Goal: Task Accomplishment & Management: Use online tool/utility

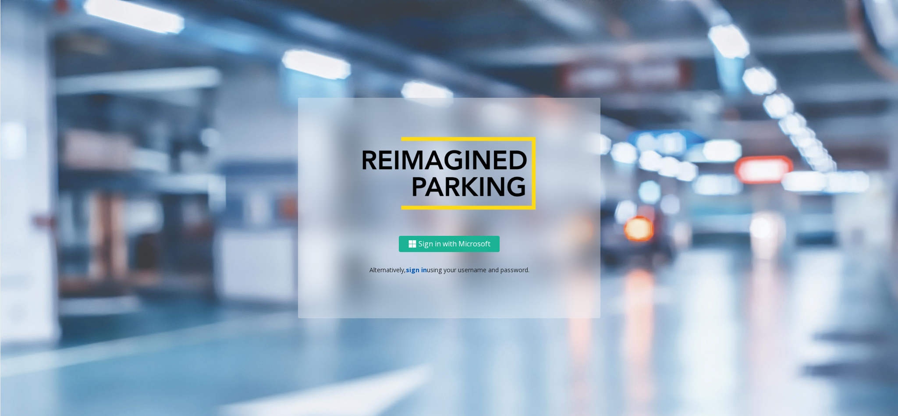
click at [417, 269] on link "sign in" at bounding box center [416, 270] width 21 height 8
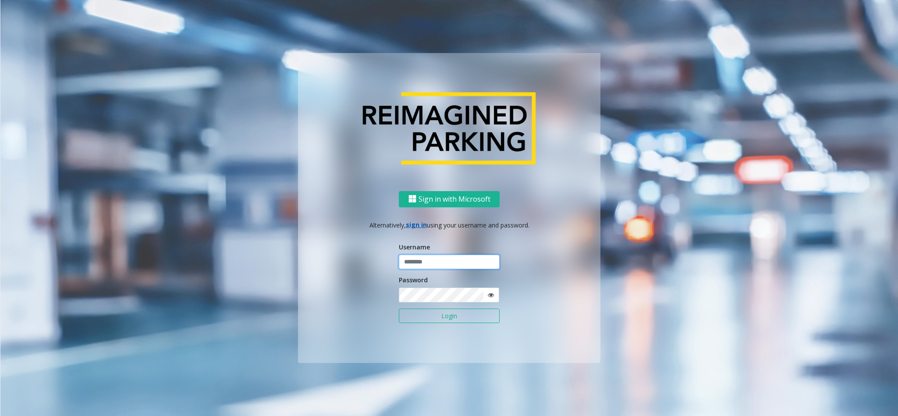
type input "**********"
click at [440, 320] on button "Login" at bounding box center [449, 316] width 101 height 15
click at [440, 317] on button "Login" at bounding box center [449, 316] width 101 height 15
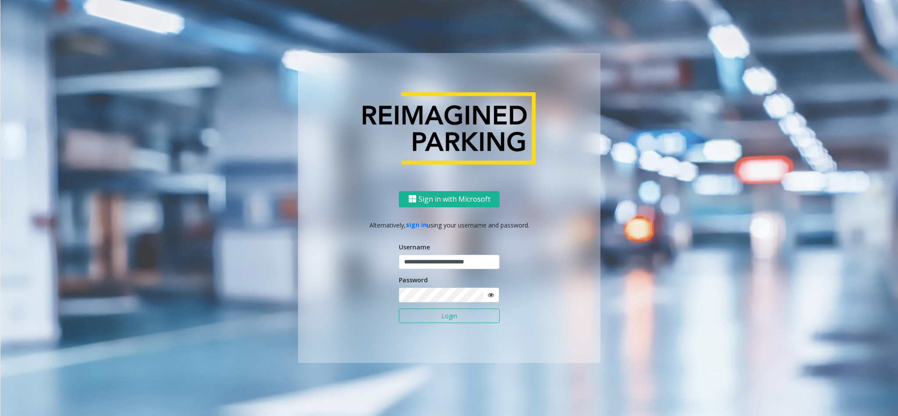
click at [440, 317] on button "Login" at bounding box center [449, 316] width 101 height 15
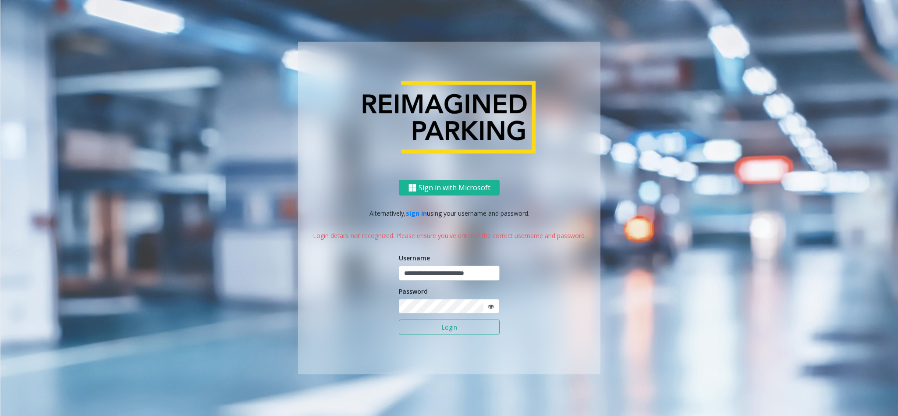
click at [442, 329] on button "Login" at bounding box center [449, 327] width 101 height 15
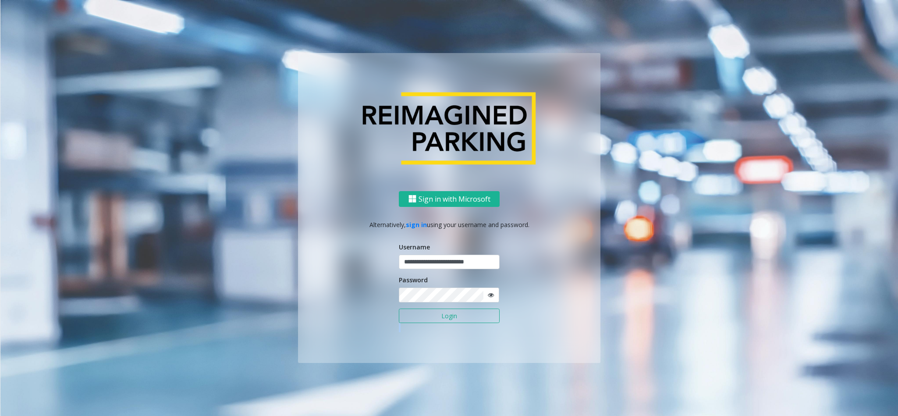
click at [442, 329] on form "**********" at bounding box center [449, 287] width 101 height 90
click at [438, 313] on button "Login" at bounding box center [449, 316] width 101 height 15
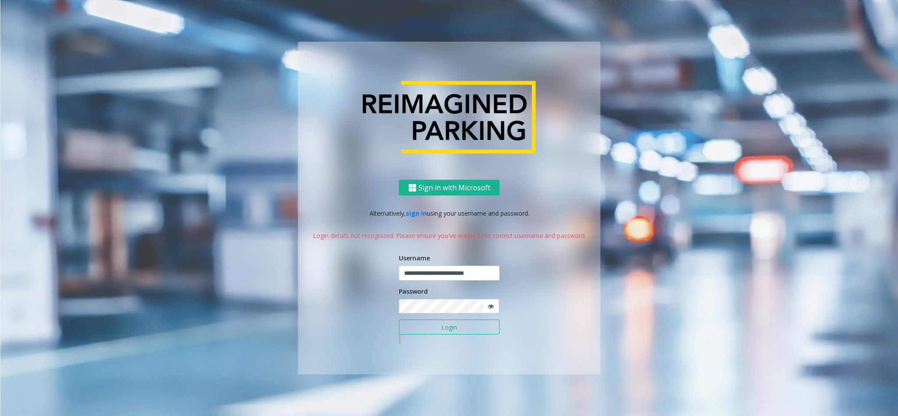
click at [437, 329] on button "Login" at bounding box center [449, 327] width 101 height 15
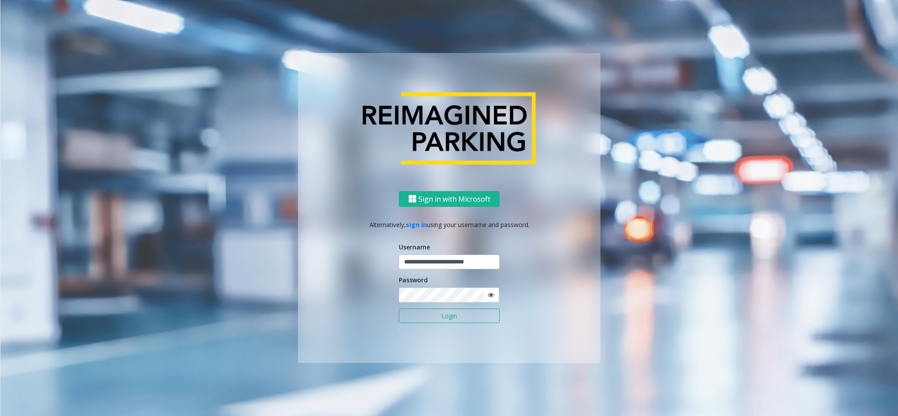
click at [437, 329] on form "**********" at bounding box center [449, 287] width 101 height 90
click at [438, 317] on button "Login" at bounding box center [449, 316] width 101 height 15
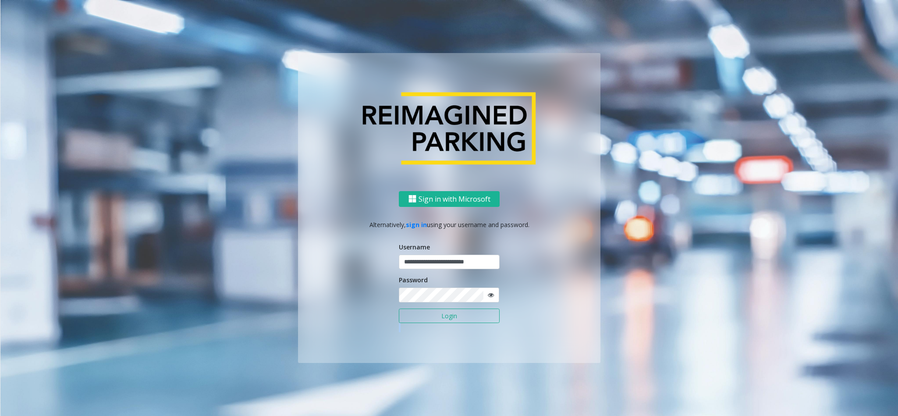
click at [438, 317] on button "Login" at bounding box center [449, 316] width 101 height 15
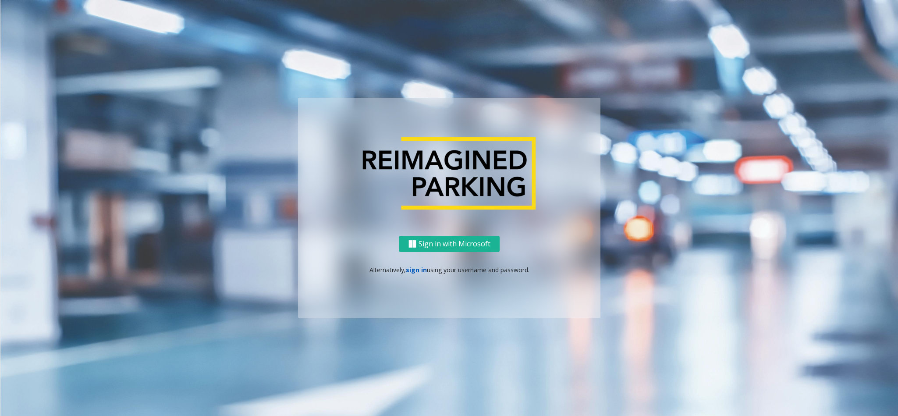
click at [413, 268] on link "sign in" at bounding box center [416, 270] width 21 height 8
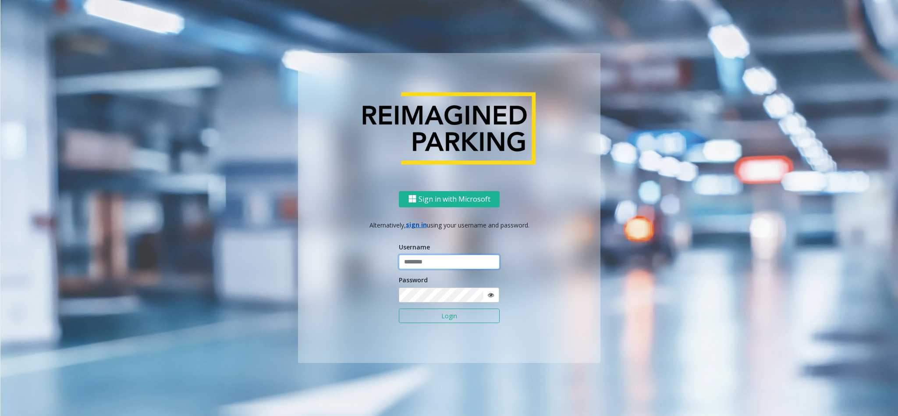
type input "**********"
click at [430, 317] on button "Login" at bounding box center [449, 316] width 101 height 15
click at [430, 313] on button "Login" at bounding box center [449, 316] width 101 height 15
click at [427, 315] on button "Login" at bounding box center [449, 316] width 101 height 15
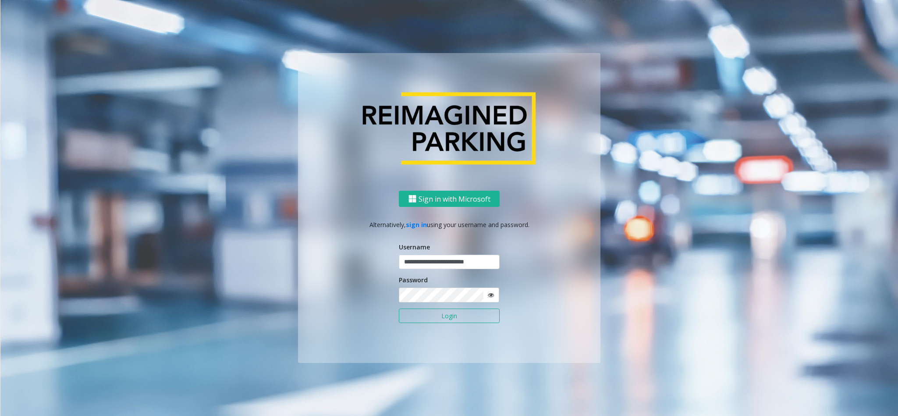
click at [427, 315] on button "Login" at bounding box center [449, 316] width 101 height 15
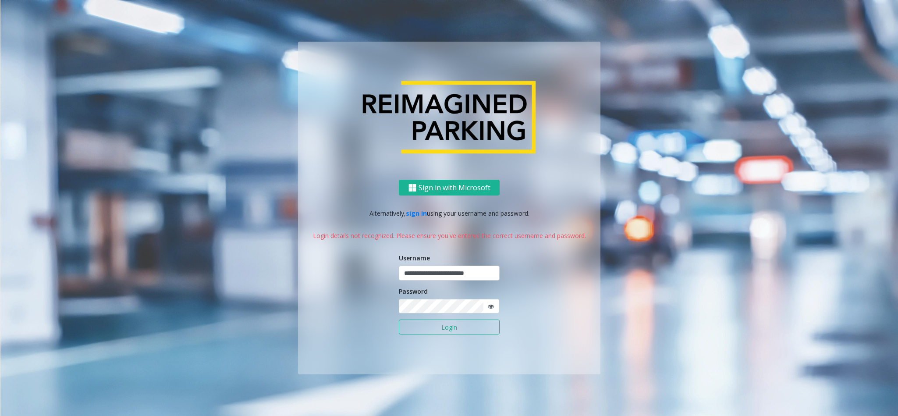
click at [436, 330] on button "Login" at bounding box center [449, 327] width 101 height 15
click at [429, 322] on button "Login" at bounding box center [449, 327] width 101 height 15
click at [435, 327] on button "Login" at bounding box center [449, 327] width 101 height 15
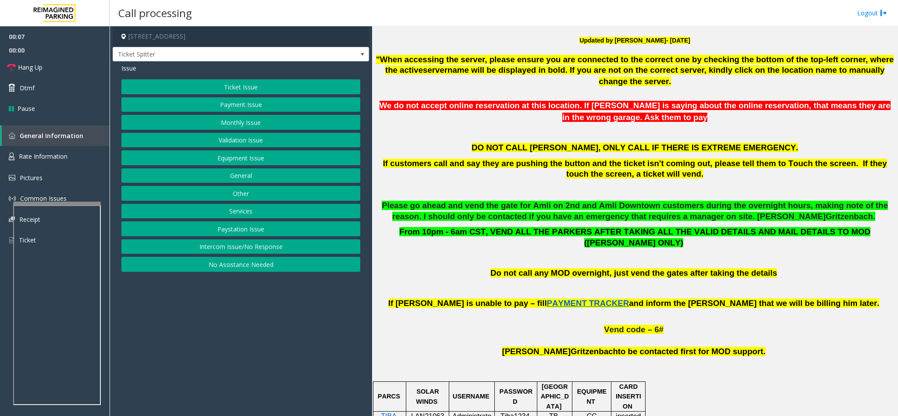
scroll to position [395, 0]
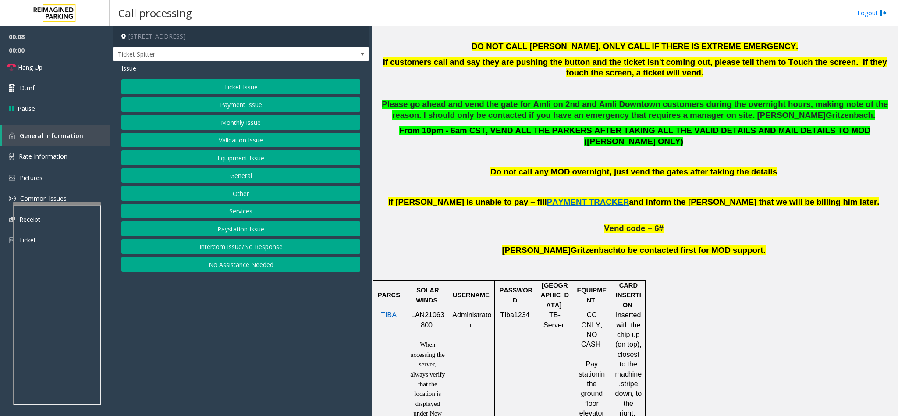
click at [427, 313] on span "LAN21063800" at bounding box center [427, 319] width 33 height 17
copy p "LAN21063800"
click at [318, 52] on span "Ticket Spitter" at bounding box center [241, 54] width 256 height 15
click at [225, 123] on button "Monthly Issue" at bounding box center [240, 122] width 239 height 15
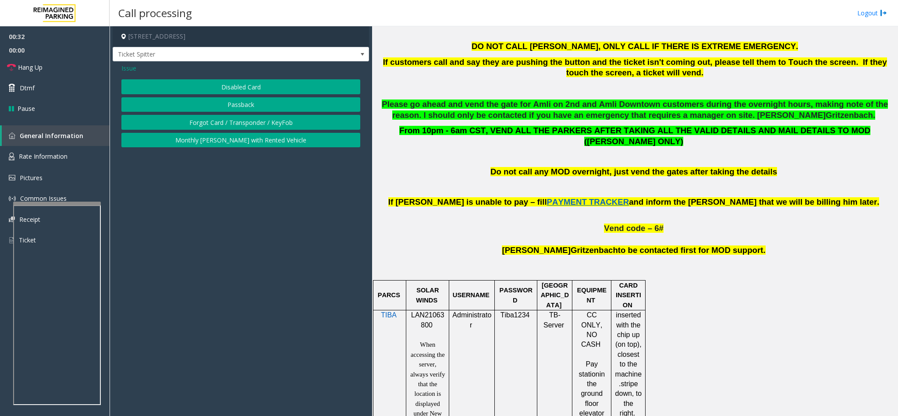
click at [230, 103] on button "Passback" at bounding box center [240, 104] width 239 height 15
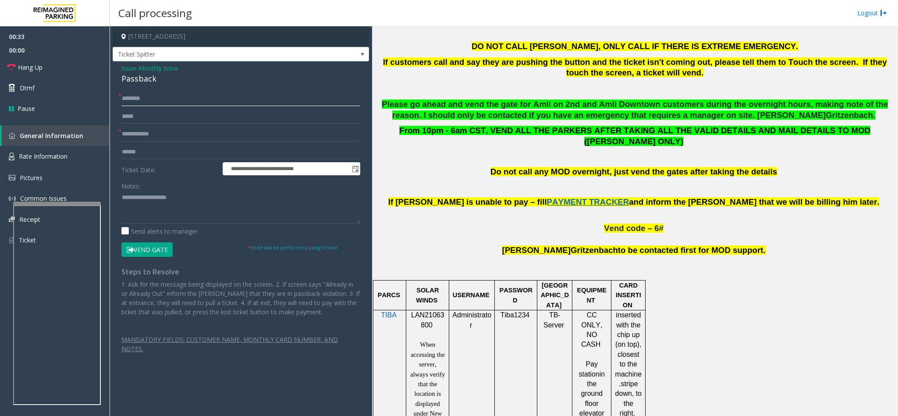
click at [153, 97] on input "text" at bounding box center [240, 98] width 239 height 15
click at [136, 80] on div "Passback" at bounding box center [240, 79] width 239 height 12
type textarea "********"
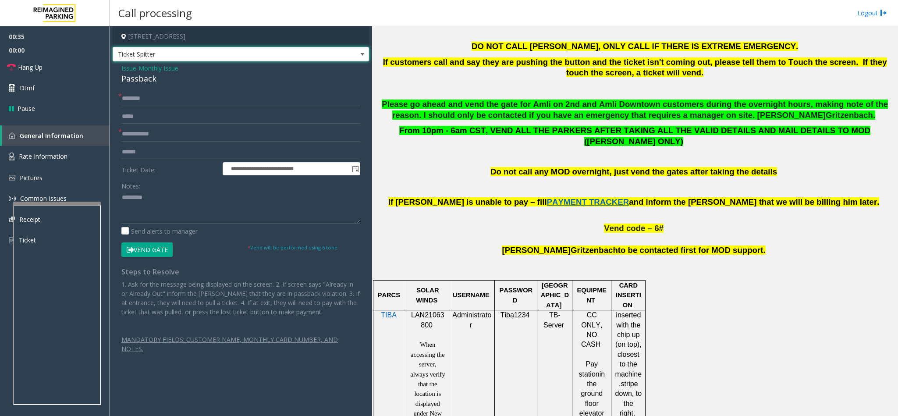
click at [165, 57] on span "Ticket Spitter" at bounding box center [215, 54] width 205 height 14
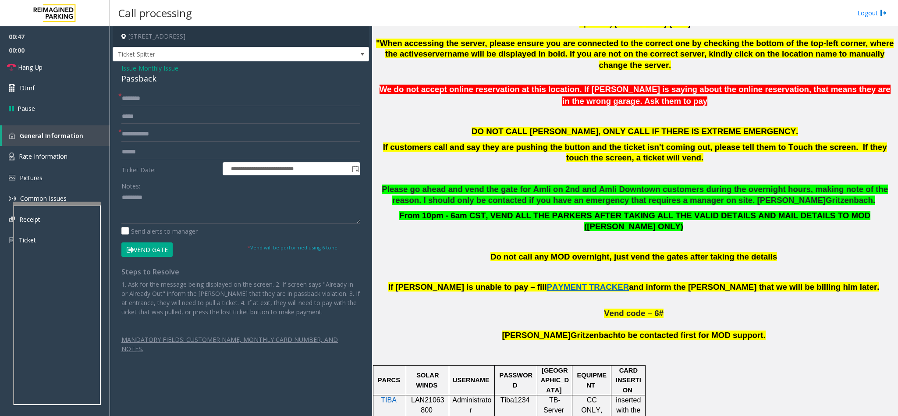
scroll to position [132, 0]
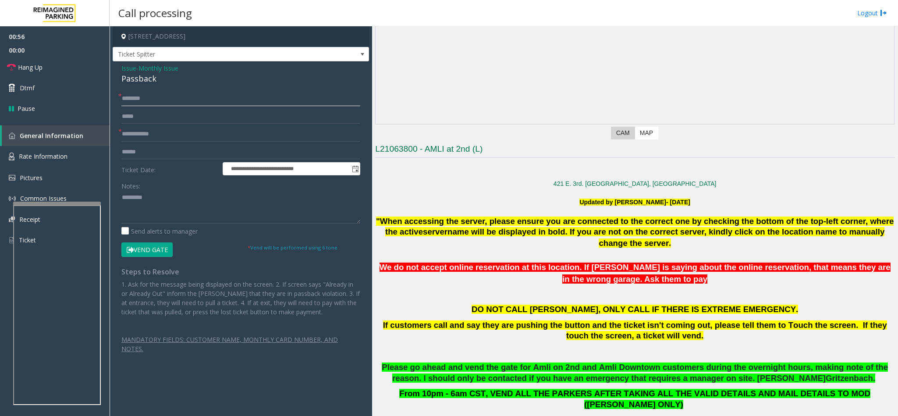
click at [149, 105] on input "text" at bounding box center [240, 98] width 239 height 15
click at [146, 133] on input "text" at bounding box center [240, 134] width 239 height 15
type input "********"
click at [125, 97] on input "text" at bounding box center [240, 98] width 239 height 15
type input "**"
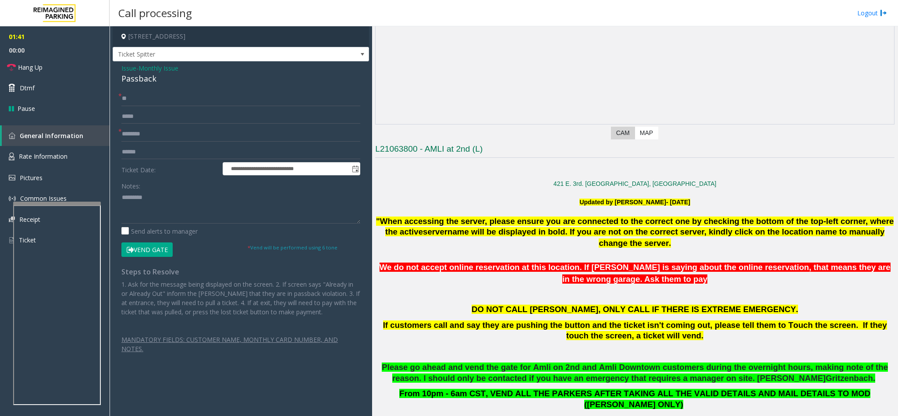
click at [120, 201] on div "**********" at bounding box center [241, 226] width 252 height 271
click at [121, 193] on textarea at bounding box center [240, 207] width 239 height 33
click at [129, 200] on textarea at bounding box center [240, 207] width 239 height 33
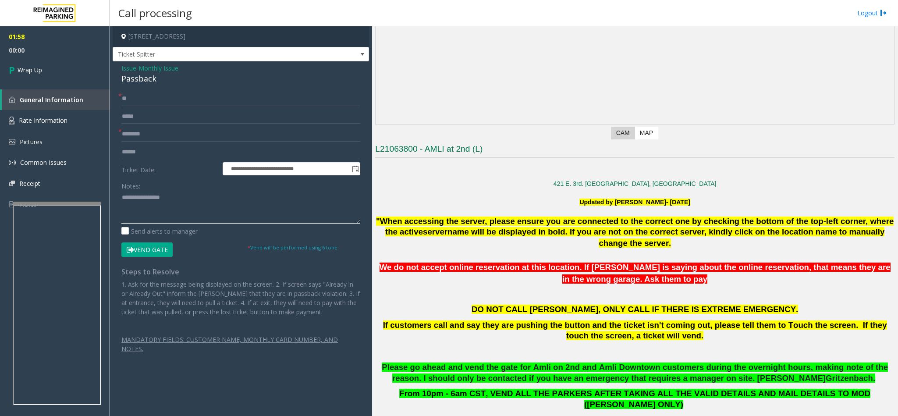
click at [199, 200] on textarea at bounding box center [240, 207] width 239 height 33
type textarea "**********"
click at [34, 67] on span "Wrap Up" at bounding box center [30, 69] width 25 height 9
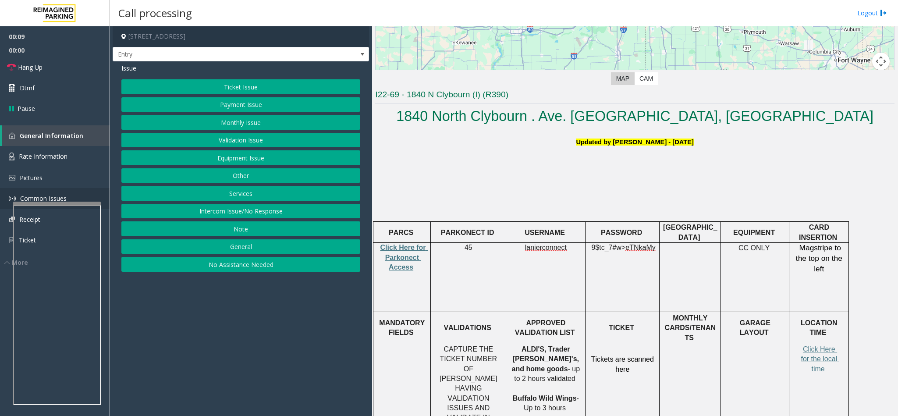
scroll to position [197, 0]
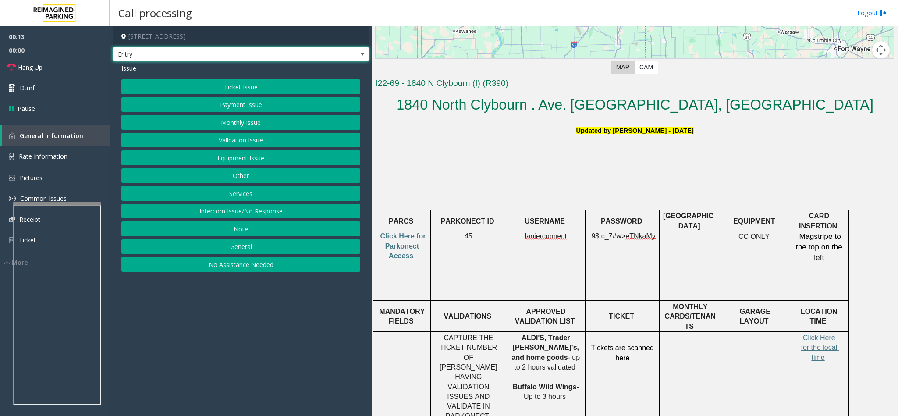
click at [192, 48] on span "Entry" at bounding box center [215, 54] width 205 height 14
click at [246, 158] on button "Equipment Issue" at bounding box center [240, 157] width 239 height 15
click at [233, 121] on button "Out of Tickets" at bounding box center [240, 122] width 239 height 15
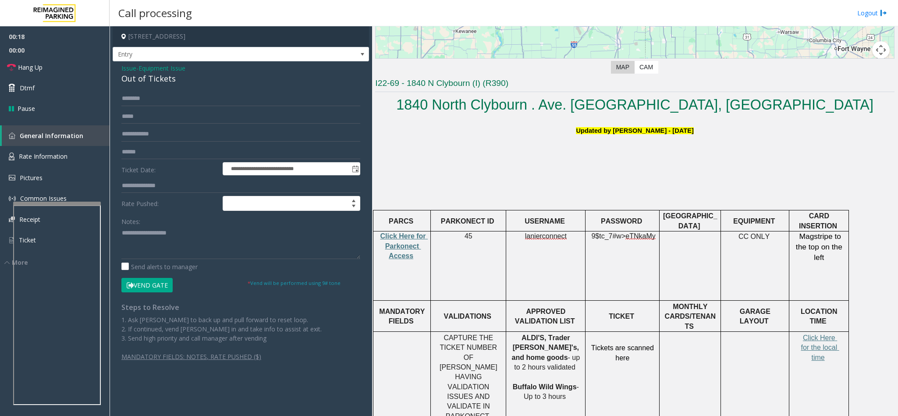
click at [152, 285] on button "Vend Gate" at bounding box center [146, 285] width 51 height 15
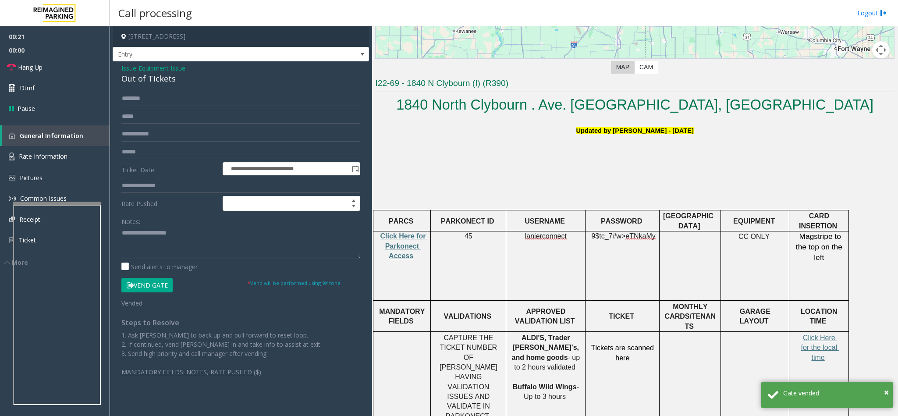
click at [141, 80] on div "Out of Tickets" at bounding box center [240, 79] width 239 height 12
click at [141, 83] on div "Out of Tickets" at bounding box center [240, 79] width 239 height 12
click at [141, 84] on div "Out of Tickets" at bounding box center [240, 79] width 239 height 12
click at [141, 83] on div "Out of Tickets" at bounding box center [240, 79] width 239 height 12
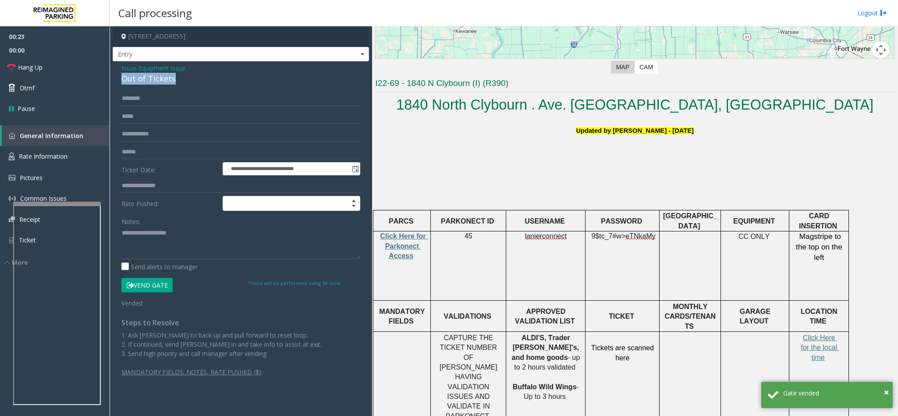
click at [141, 83] on div "Out of Tickets" at bounding box center [240, 79] width 239 height 12
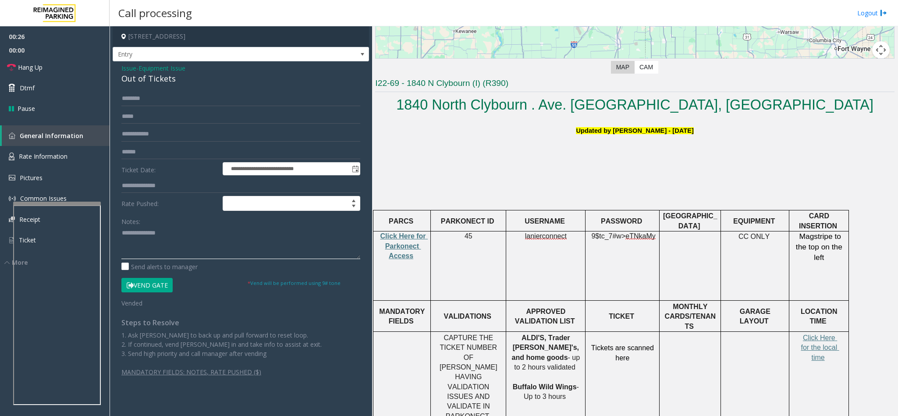
click at [175, 245] on textarea at bounding box center [240, 242] width 239 height 33
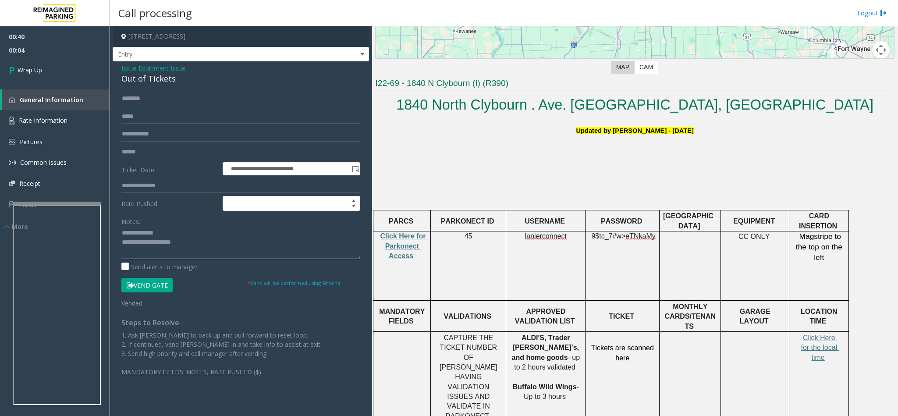
click at [124, 229] on textarea at bounding box center [240, 242] width 239 height 33
type textarea "**********"
click at [65, 74] on link "Wrap Up" at bounding box center [55, 70] width 110 height 26
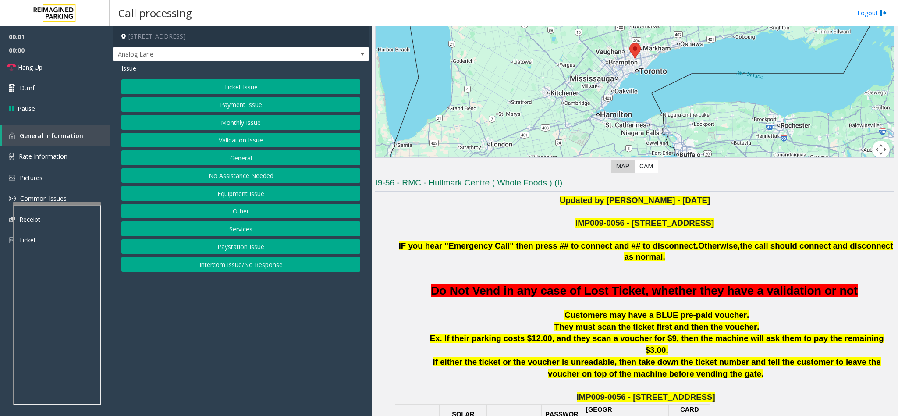
scroll to position [132, 0]
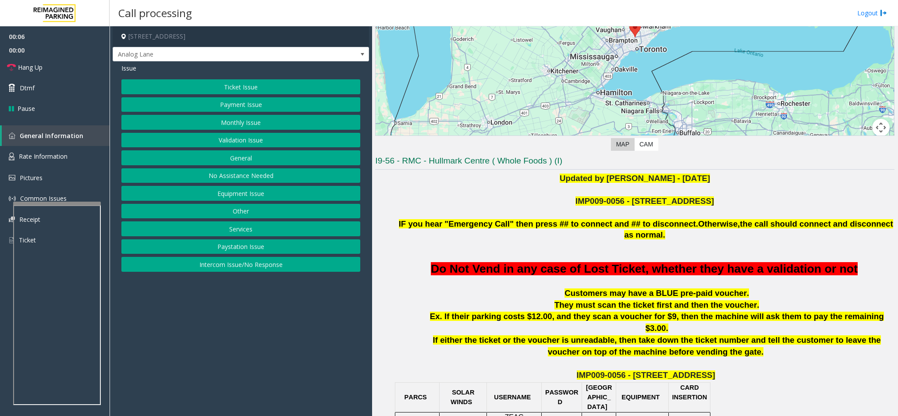
click at [238, 182] on button "No Assistance Needed" at bounding box center [240, 175] width 239 height 15
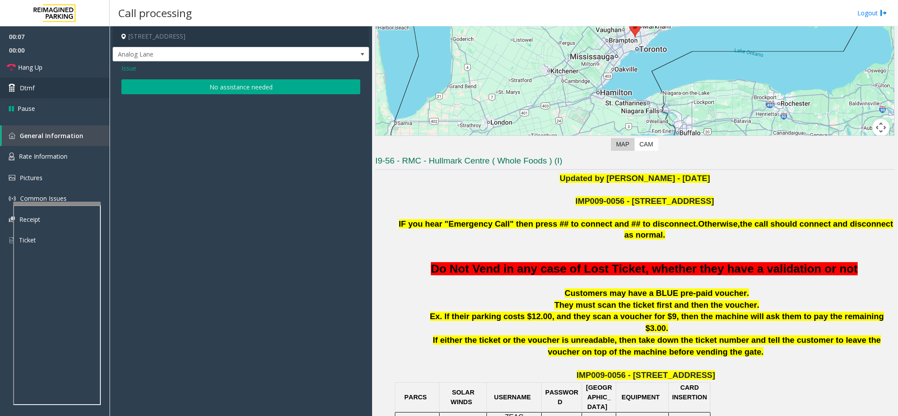
drag, startPoint x: 237, startPoint y: 87, endPoint x: 26, endPoint y: 80, distance: 210.6
click at [236, 87] on button "No assistance needed" at bounding box center [240, 86] width 239 height 15
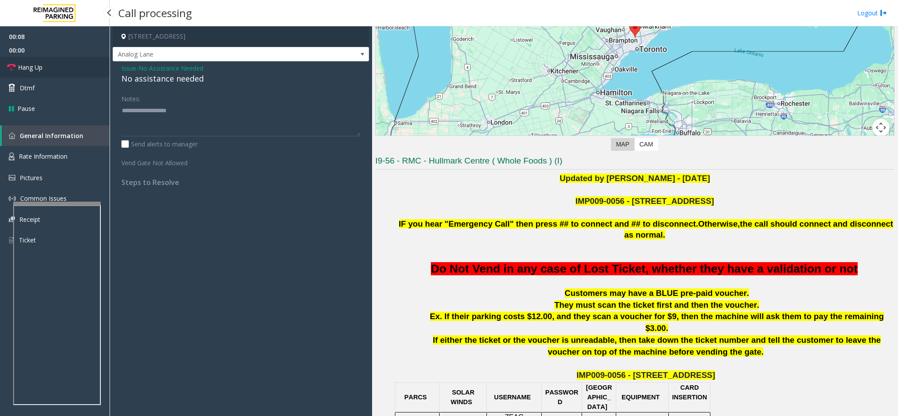
click at [24, 66] on span "Hang Up" at bounding box center [30, 67] width 25 height 9
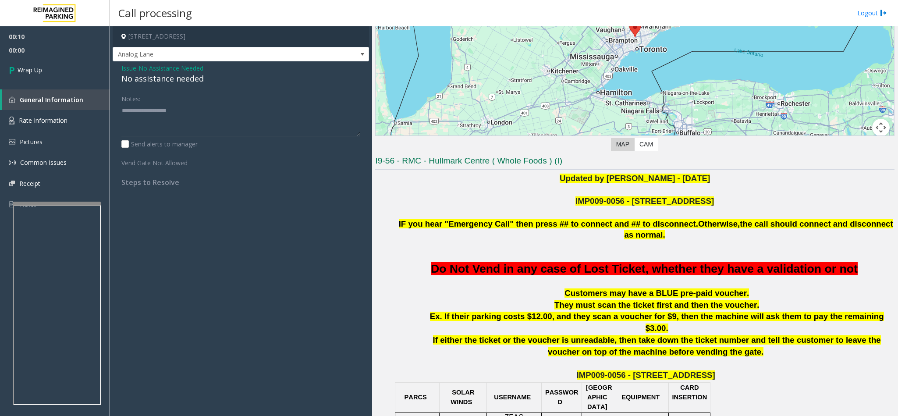
click at [160, 78] on div "No assistance needed" at bounding box center [240, 79] width 239 height 12
click at [206, 112] on textarea at bounding box center [240, 119] width 239 height 33
type textarea "**********"
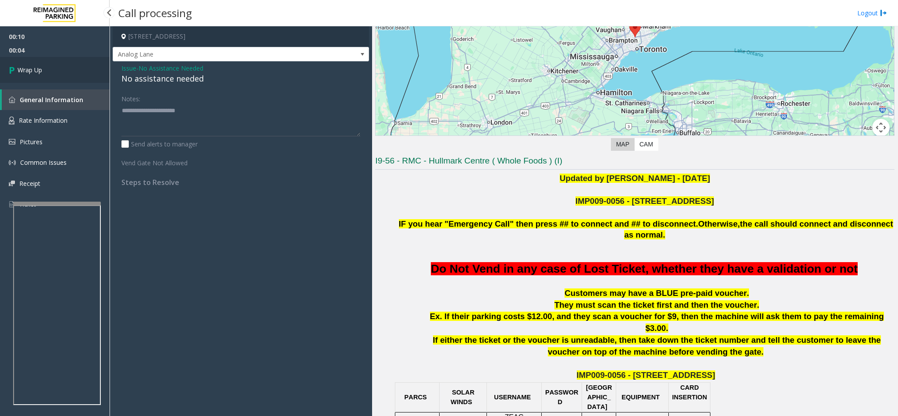
click at [56, 70] on link "Wrap Up" at bounding box center [55, 70] width 110 height 26
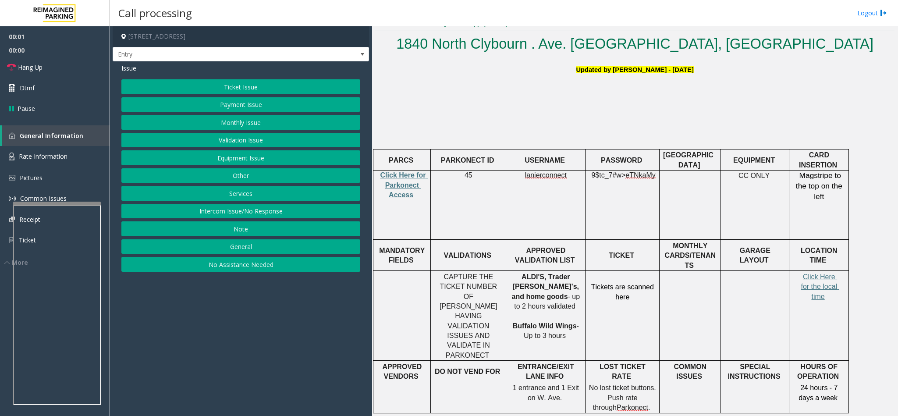
scroll to position [263, 0]
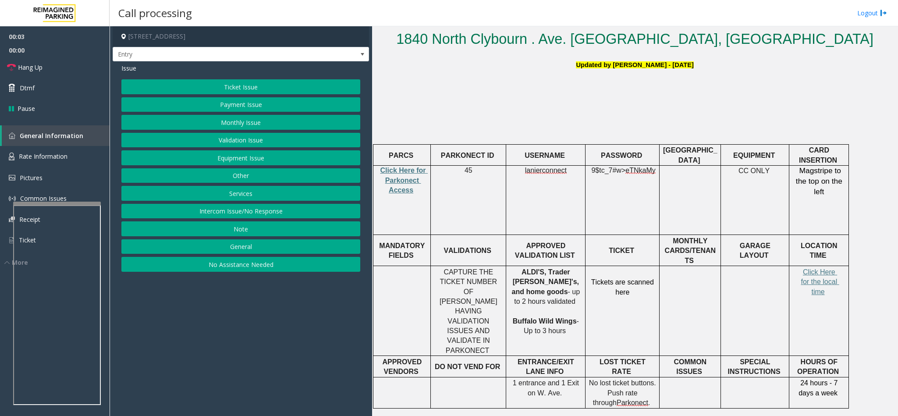
click at [263, 160] on button "Equipment Issue" at bounding box center [240, 157] width 239 height 15
click at [239, 120] on button "Out of Tickets" at bounding box center [240, 122] width 239 height 15
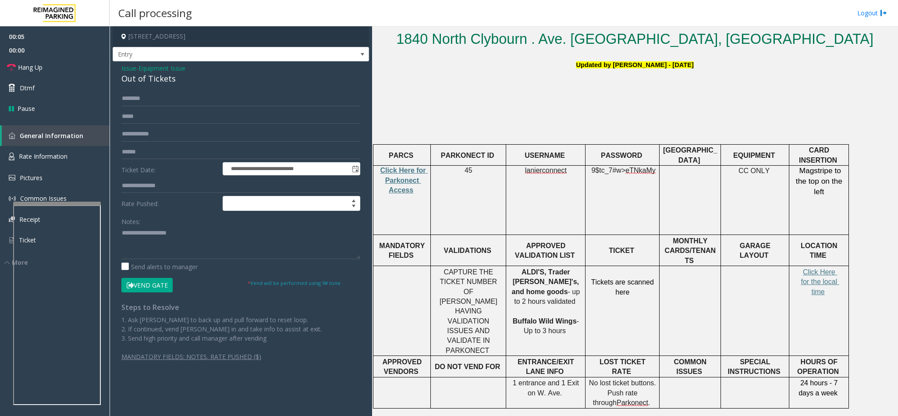
click at [157, 285] on button "Vend Gate" at bounding box center [146, 285] width 51 height 15
click at [132, 82] on div "Out of Tickets" at bounding box center [240, 79] width 239 height 12
click at [133, 81] on div "Out of Tickets" at bounding box center [240, 79] width 239 height 12
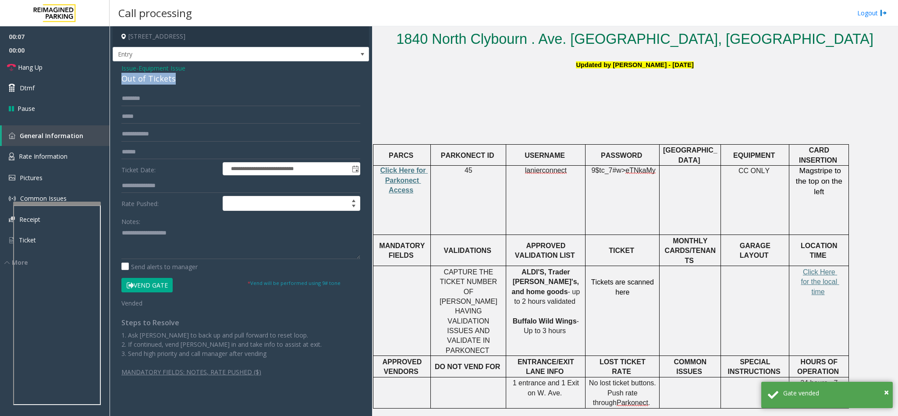
click at [133, 81] on div "Out of Tickets" at bounding box center [240, 79] width 239 height 12
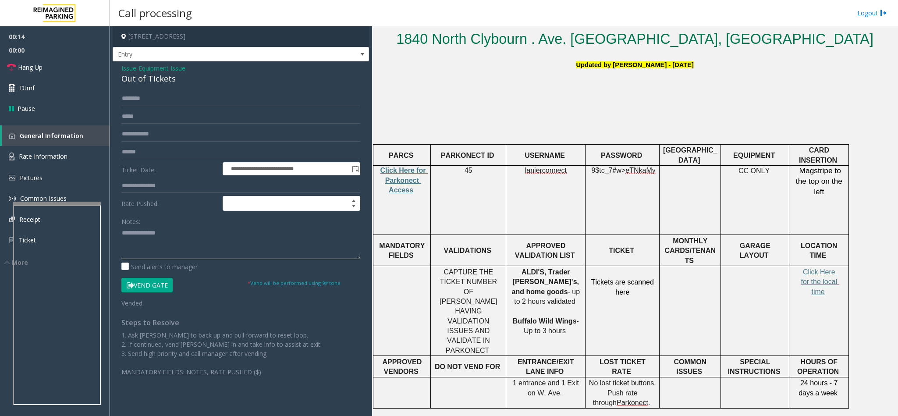
click at [124, 234] on textarea at bounding box center [240, 242] width 239 height 33
click at [192, 234] on textarea at bounding box center [240, 242] width 239 height 33
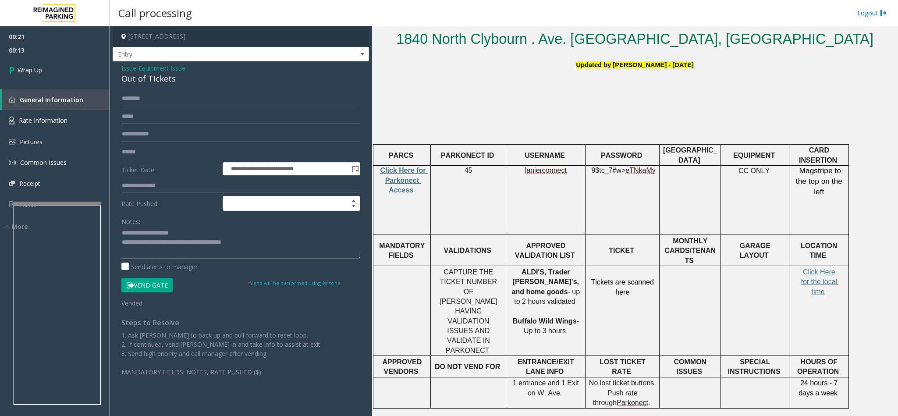
click at [217, 241] on textarea at bounding box center [240, 242] width 239 height 33
type textarea "**********"
click at [39, 74] on span "Wrap Up" at bounding box center [30, 69] width 25 height 9
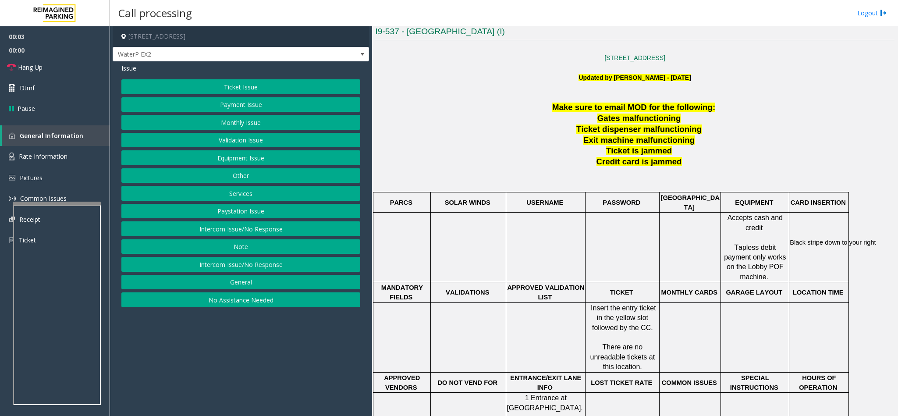
scroll to position [263, 0]
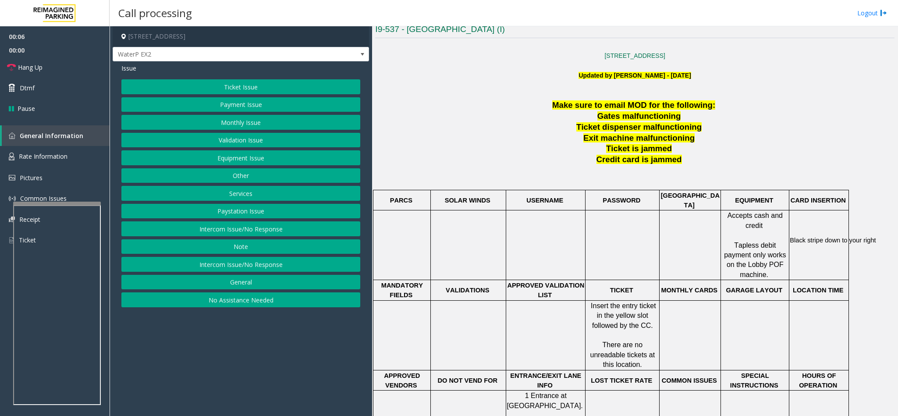
click at [248, 306] on button "No Assistance Needed" at bounding box center [240, 299] width 239 height 15
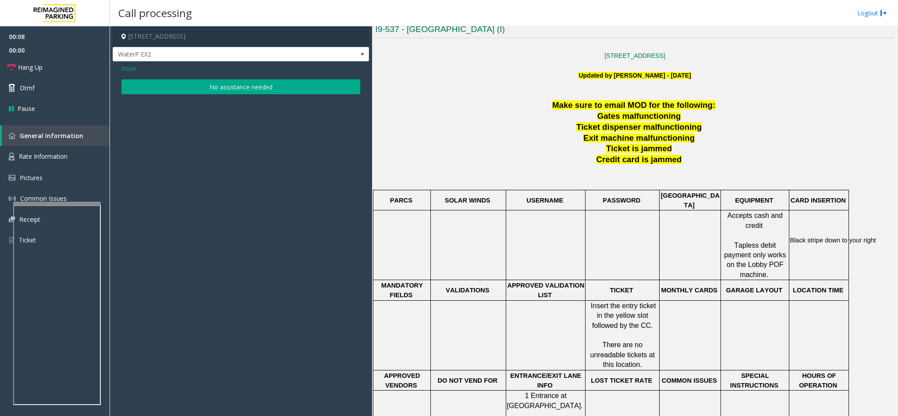
click at [200, 87] on button "No assistance needed" at bounding box center [240, 86] width 239 height 15
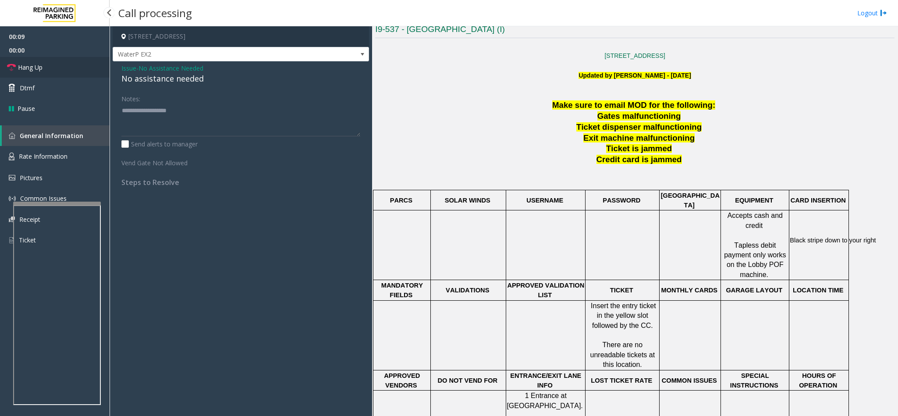
click at [88, 66] on link "Hang Up" at bounding box center [55, 67] width 110 height 21
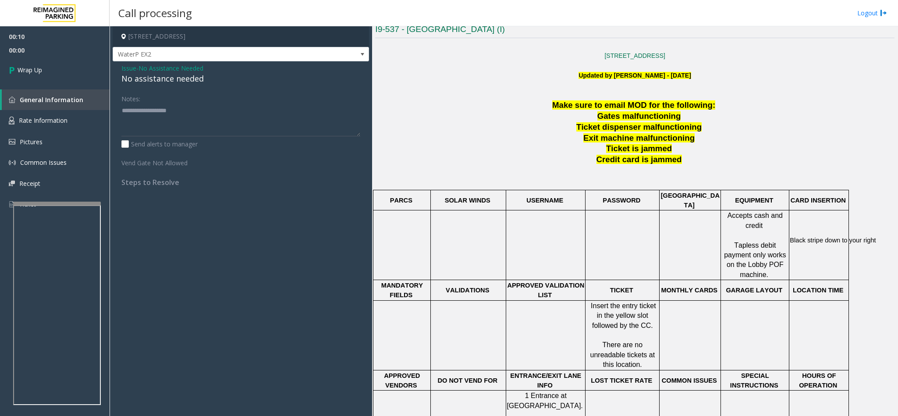
click at [160, 83] on div "No assistance needed" at bounding box center [240, 79] width 239 height 12
type textarea "**********"
click at [82, 70] on link "Wrap Up" at bounding box center [55, 70] width 110 height 26
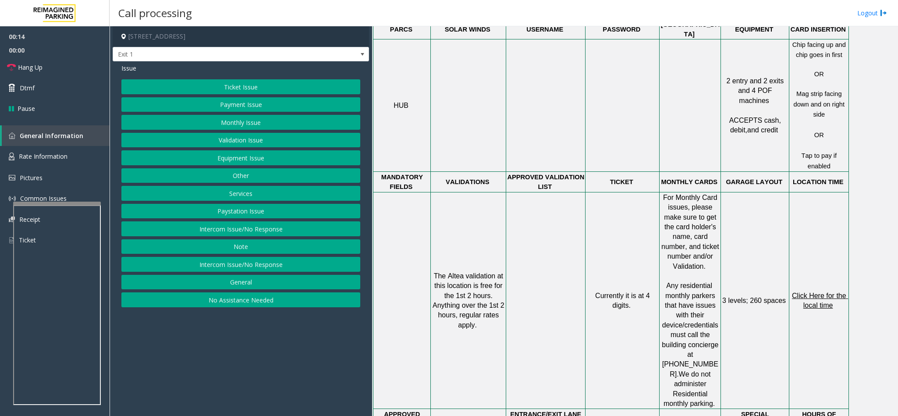
scroll to position [592, 0]
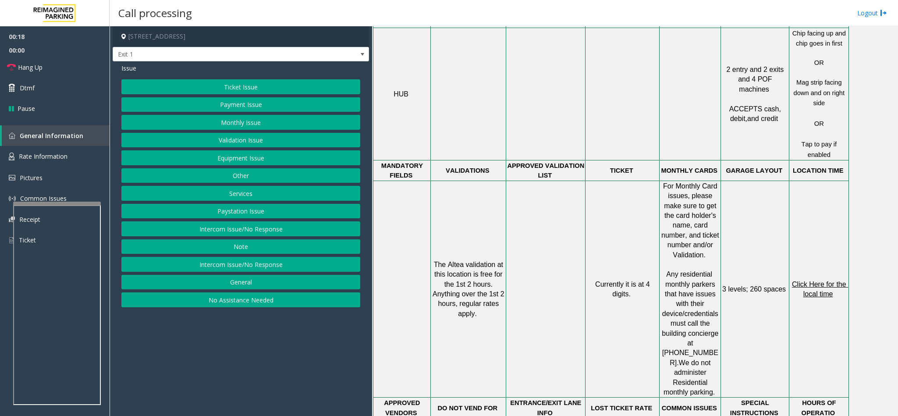
click at [237, 301] on button "No Assistance Needed" at bounding box center [240, 299] width 239 height 15
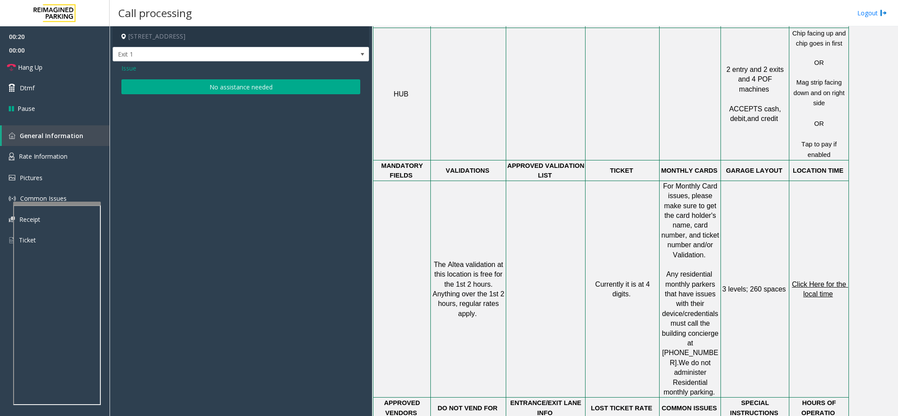
click at [188, 89] on button "No assistance needed" at bounding box center [240, 86] width 239 height 15
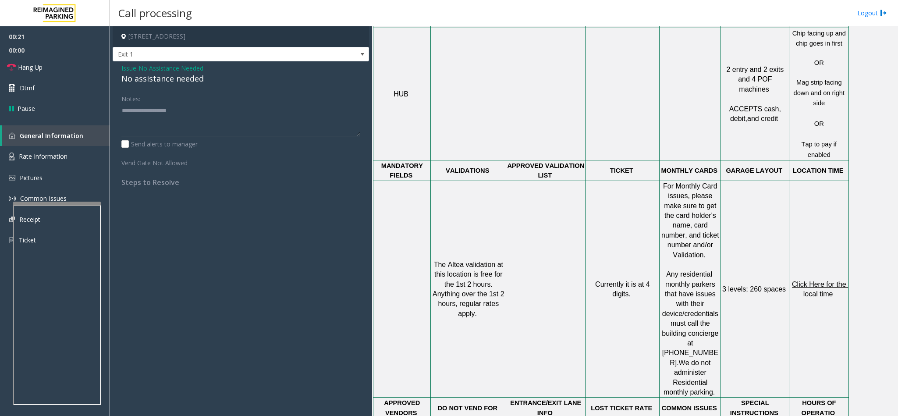
click at [158, 74] on div "No assistance needed" at bounding box center [240, 79] width 239 height 12
type textarea "**********"
click at [94, 62] on link "Hang Up" at bounding box center [55, 67] width 110 height 21
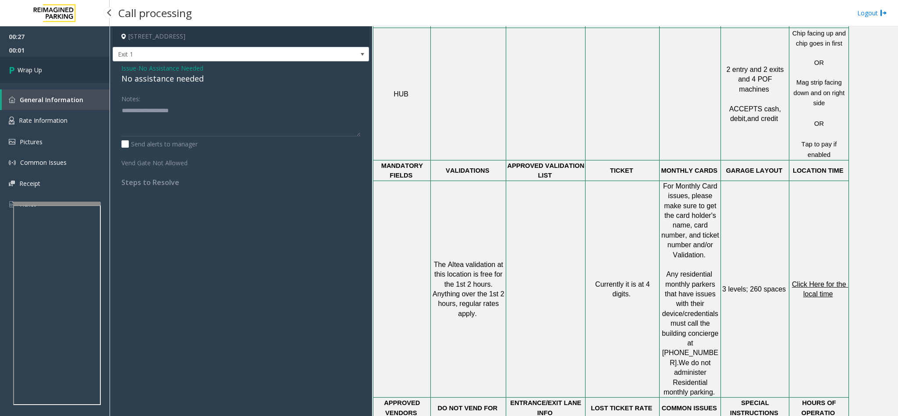
click at [93, 62] on link "Wrap Up" at bounding box center [55, 70] width 110 height 26
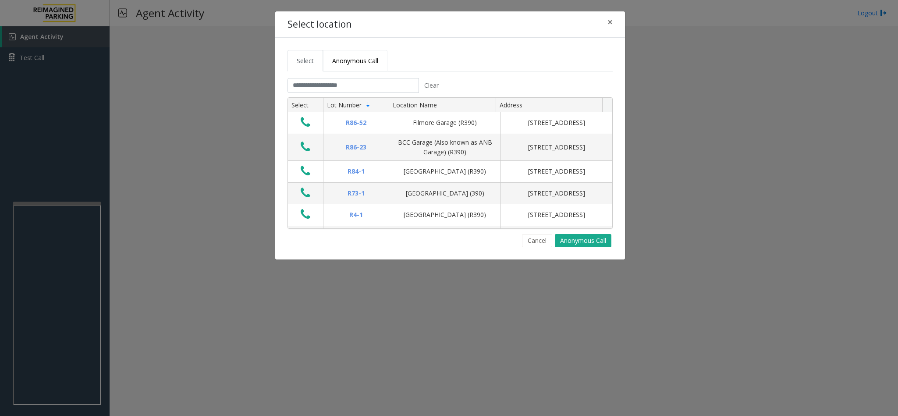
click at [359, 68] on link "Anonymous Call" at bounding box center [355, 60] width 64 height 21
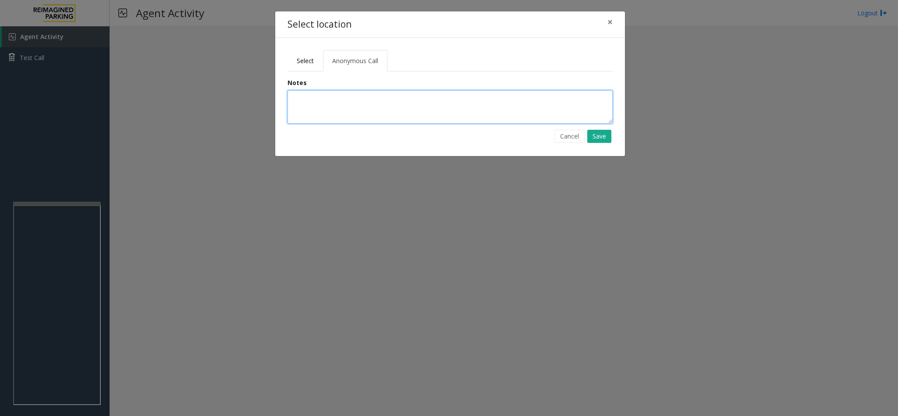
drag, startPoint x: 320, startPoint y: 108, endPoint x: 324, endPoint y: 102, distance: 7.7
click at [324, 102] on textarea at bounding box center [450, 106] width 325 height 33
type textarea "**********"
click at [608, 138] on button "Save" at bounding box center [600, 136] width 24 height 13
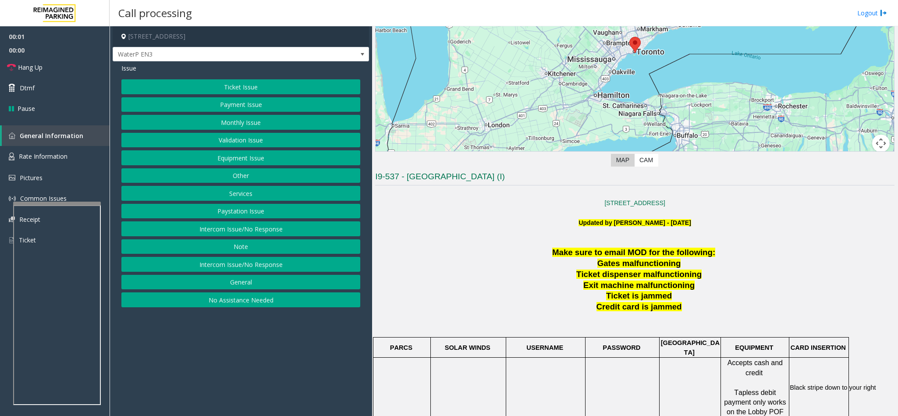
scroll to position [197, 0]
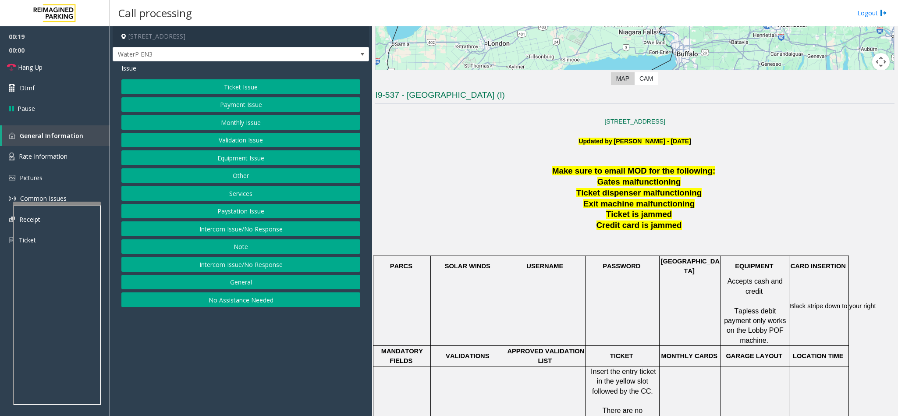
click at [246, 155] on button "Equipment Issue" at bounding box center [240, 157] width 239 height 15
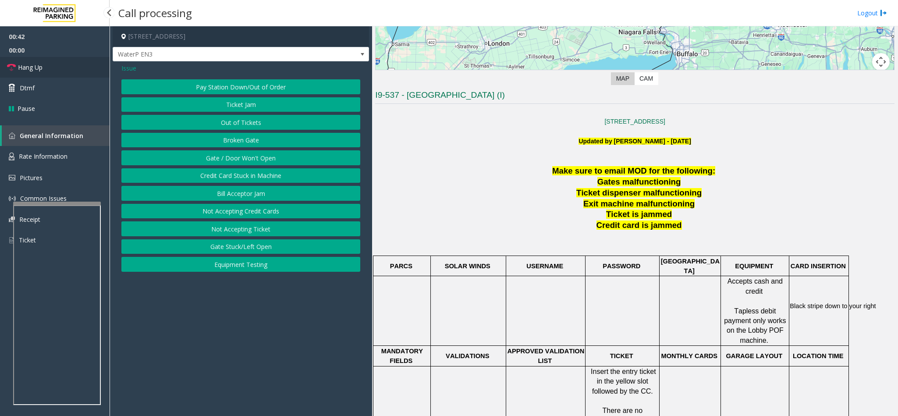
click at [63, 71] on link "Hang Up" at bounding box center [55, 67] width 110 height 21
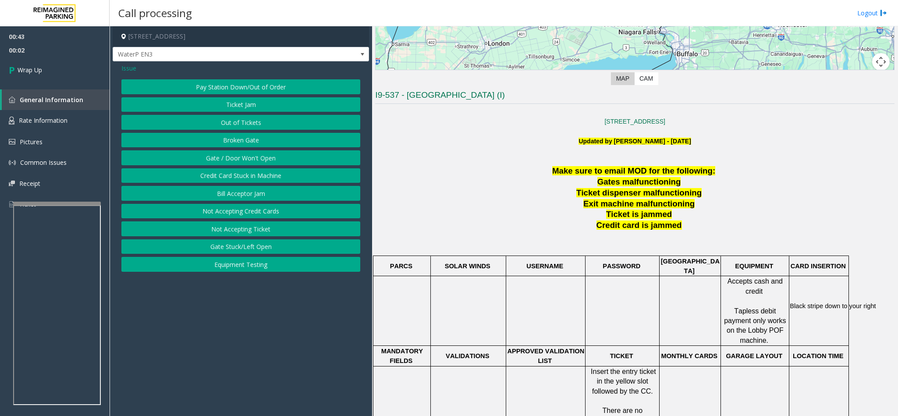
click at [233, 161] on button "Gate / Door Won't Open" at bounding box center [240, 157] width 239 height 15
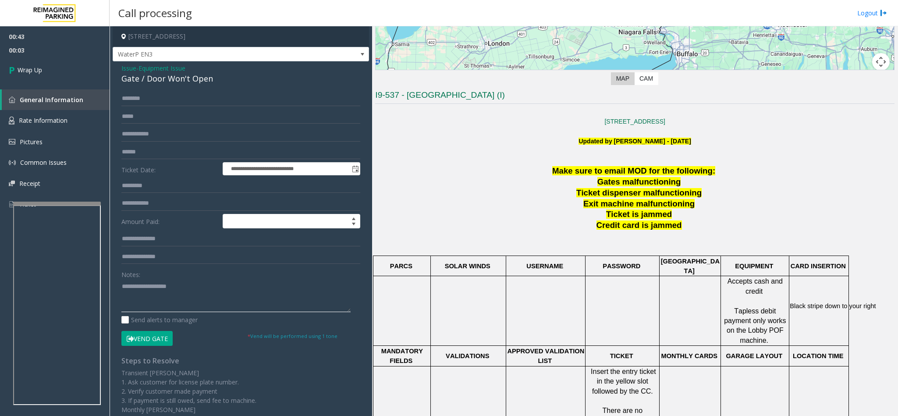
click at [141, 292] on textarea at bounding box center [235, 295] width 229 height 33
type textarea "**********"
click at [43, 78] on link "Wrap Up" at bounding box center [55, 70] width 110 height 26
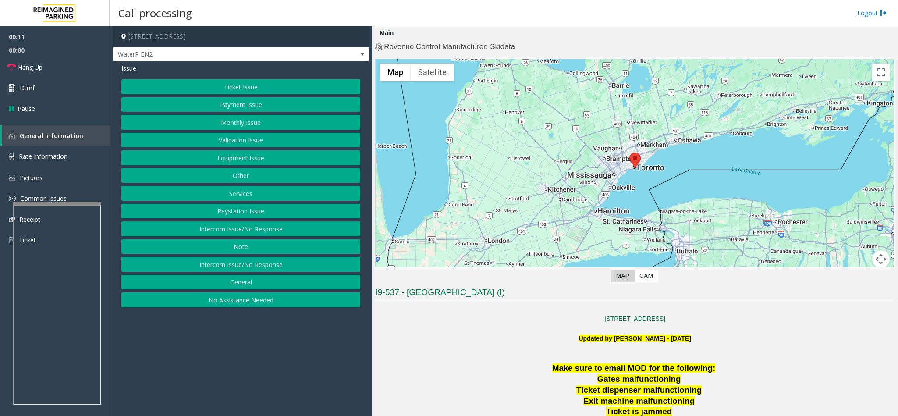
click at [237, 304] on button "No Assistance Needed" at bounding box center [240, 299] width 239 height 15
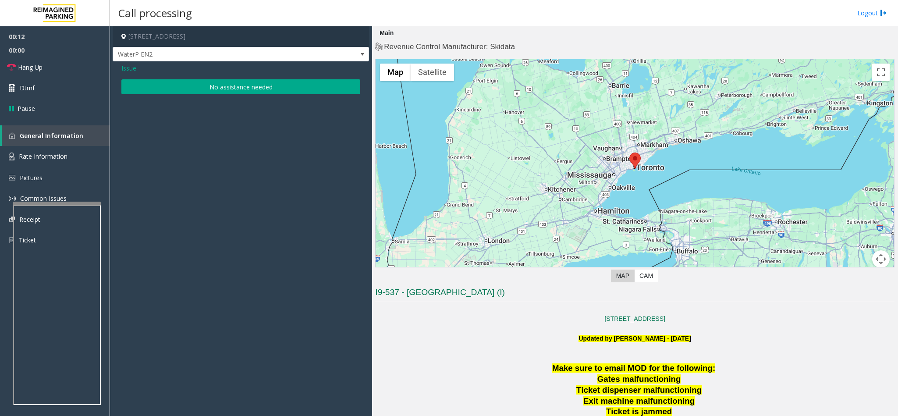
click at [176, 83] on button "No assistance needed" at bounding box center [240, 86] width 239 height 15
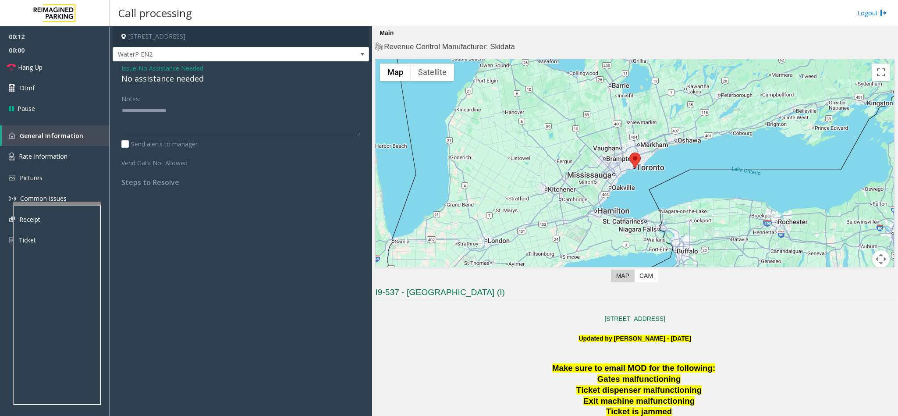
click at [166, 79] on div "No assistance needed" at bounding box center [240, 79] width 239 height 12
type textarea "**********"
click at [66, 70] on link "Hang Up" at bounding box center [55, 67] width 110 height 21
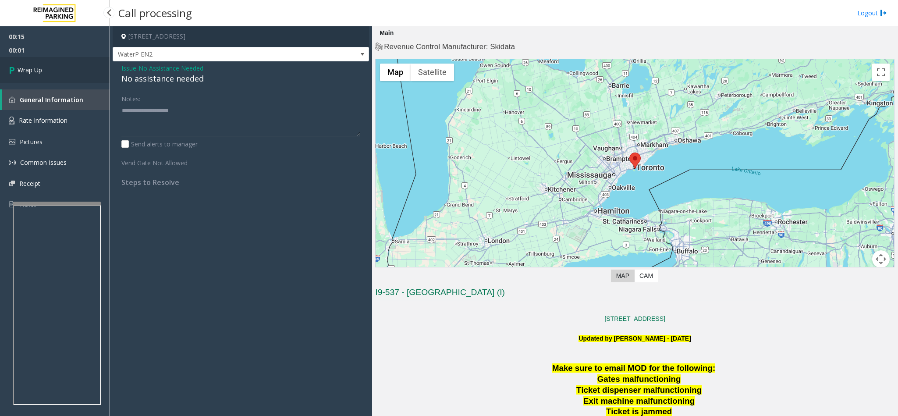
click at [66, 70] on link "Wrap Up" at bounding box center [55, 70] width 110 height 26
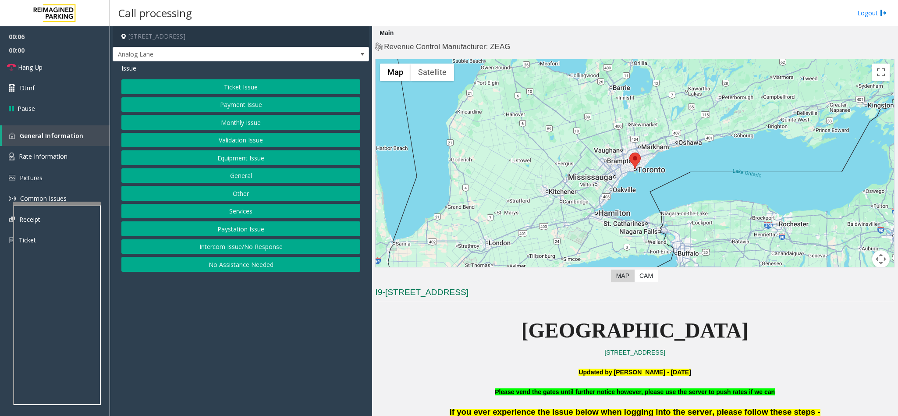
click at [257, 268] on button "No Assistance Needed" at bounding box center [240, 264] width 239 height 15
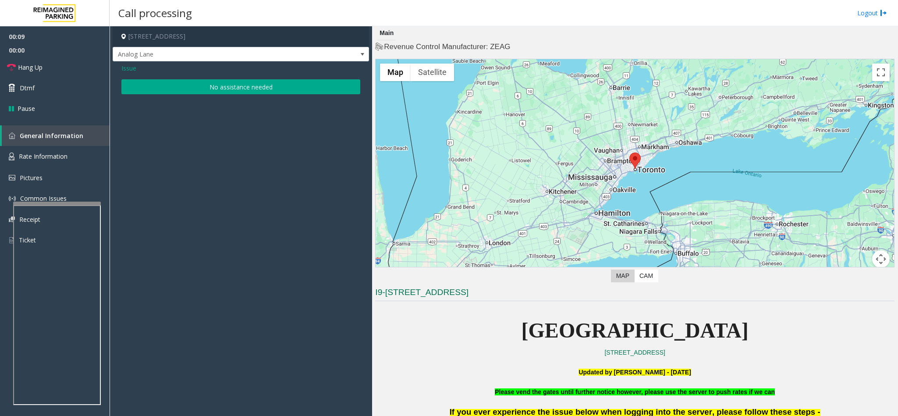
click at [122, 69] on span "Issue" at bounding box center [128, 68] width 15 height 9
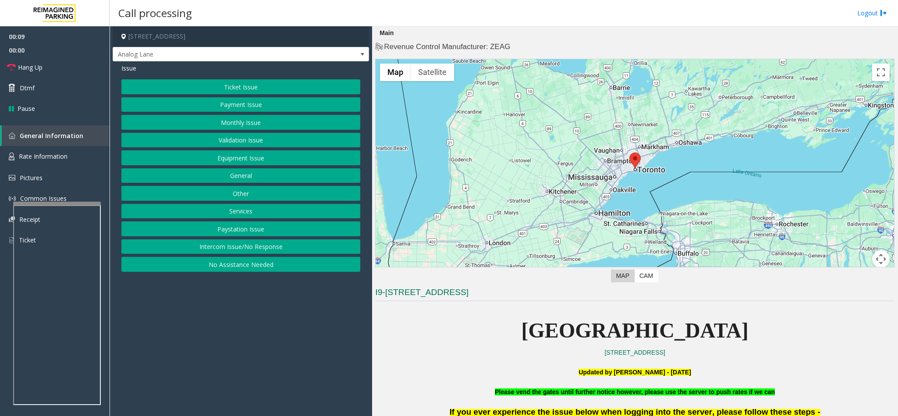
drag, startPoint x: 220, startPoint y: 250, endPoint x: 225, endPoint y: 146, distance: 104.0
click at [224, 241] on div "Ticket Issue Payment Issue Monthly Issue Validation Issue Equipment Issue Gener…" at bounding box center [240, 175] width 239 height 192
click at [223, 254] on button "Intercom Issue/No Response" at bounding box center [240, 246] width 239 height 15
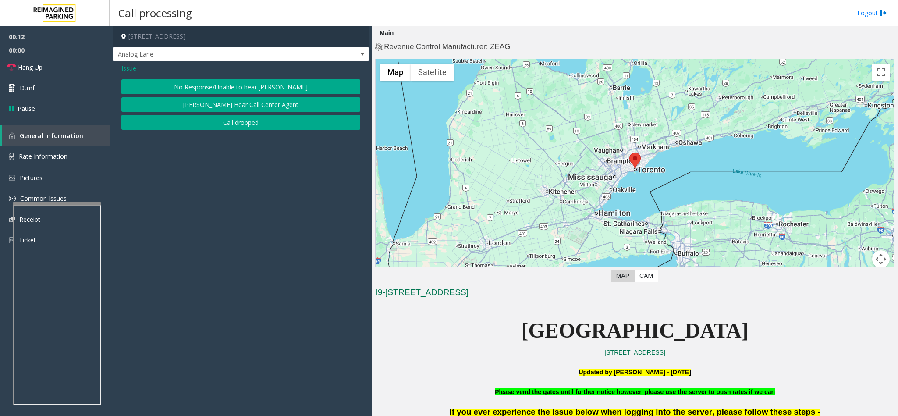
click at [228, 85] on button "No Response/Unable to hear [PERSON_NAME]" at bounding box center [240, 86] width 239 height 15
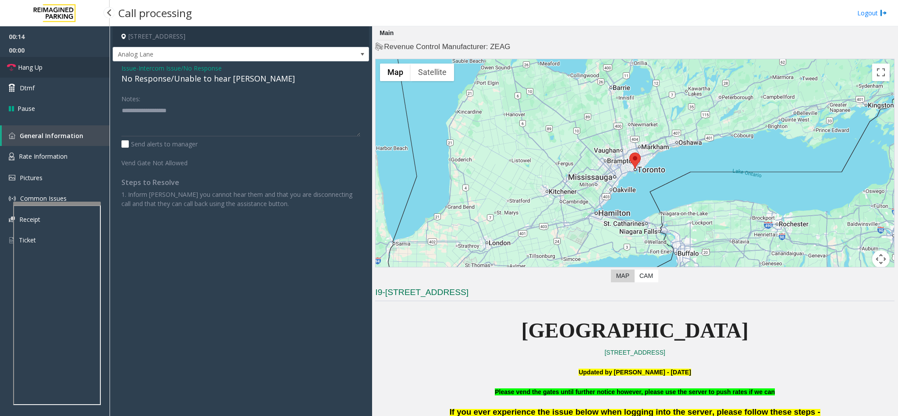
click at [49, 66] on link "Hang Up" at bounding box center [55, 67] width 110 height 21
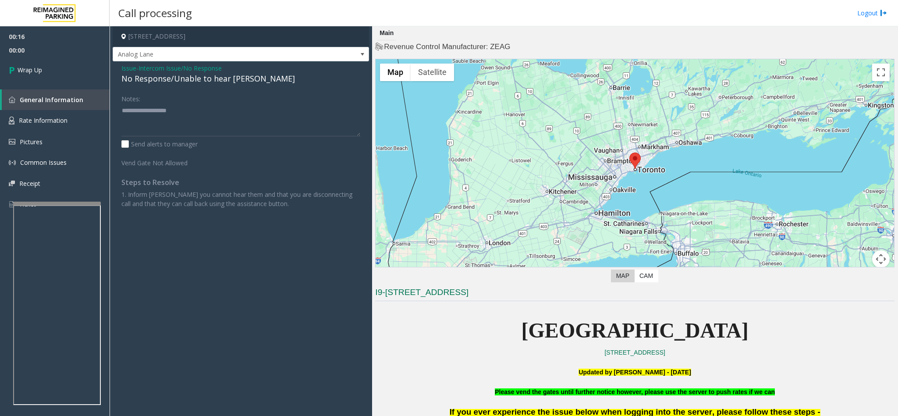
click at [179, 82] on div "No Response/Unable to hear [PERSON_NAME]" at bounding box center [240, 79] width 239 height 12
type textarea "**********"
click at [78, 63] on link "Wrap Up" at bounding box center [55, 70] width 110 height 26
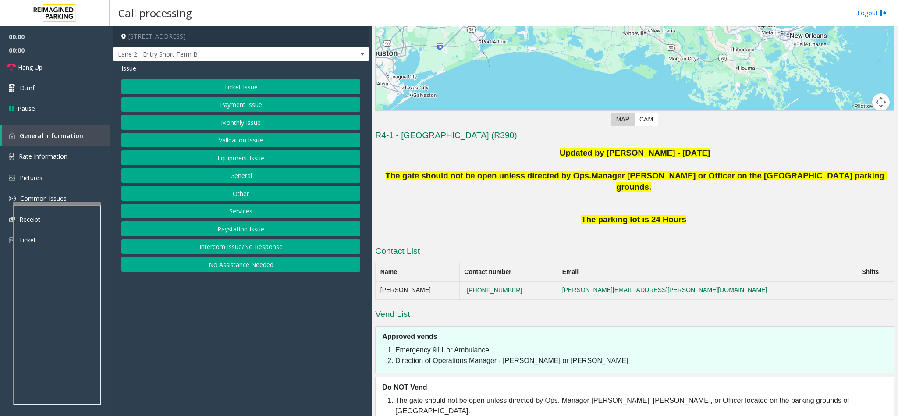
scroll to position [152, 0]
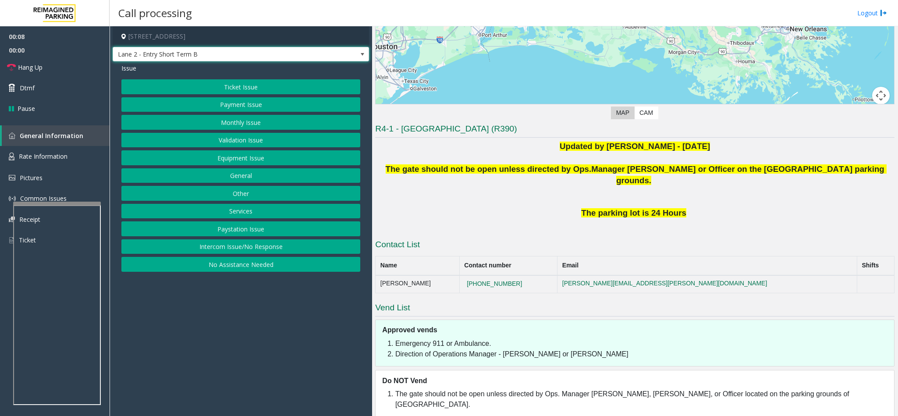
click at [231, 57] on span "Lane 2 - Entry Short Term B" at bounding box center [215, 54] width 205 height 14
click at [239, 333] on app-call-processing-form "[STREET_ADDRESS][GEOGRAPHIC_DATA] 2 - Entry Short Term B Issue Ticket Issue Pay…" at bounding box center [241, 221] width 263 height 390
click at [271, 49] on span "Lane 2 - Entry Short Term B" at bounding box center [215, 54] width 205 height 14
drag, startPoint x: 183, startPoint y: 335, endPoint x: 215, endPoint y: 251, distance: 89.2
click at [183, 333] on app-call-processing-form "[STREET_ADDRESS][GEOGRAPHIC_DATA] 2 - Entry Short Term B Issue Ticket Issue Pay…" at bounding box center [241, 221] width 263 height 390
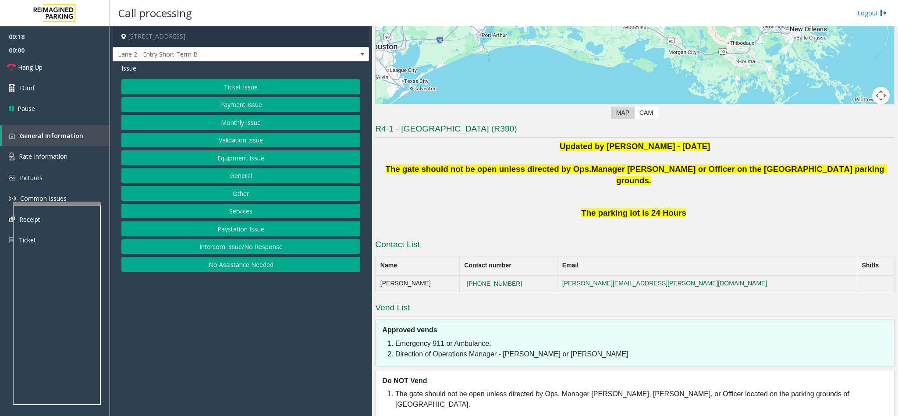
click at [251, 157] on button "Equipment Issue" at bounding box center [240, 157] width 239 height 15
click at [250, 124] on button "Out of Tickets" at bounding box center [240, 122] width 239 height 15
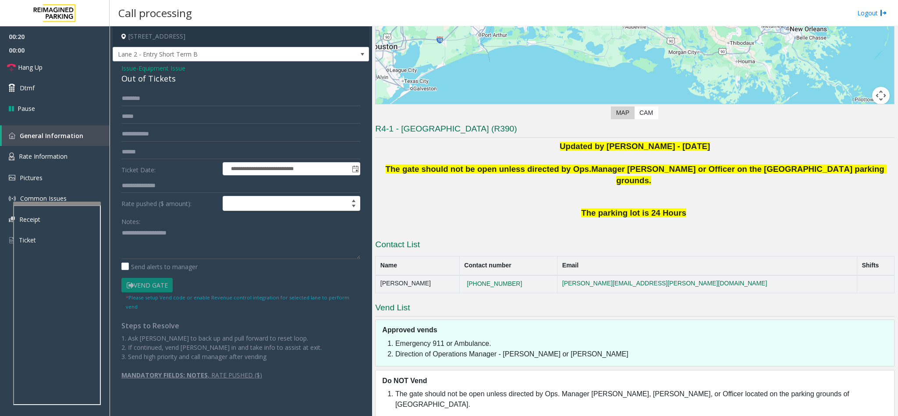
click at [135, 80] on div "Out of Tickets" at bounding box center [240, 79] width 239 height 12
click at [145, 79] on div "Out of Tickets" at bounding box center [240, 79] width 239 height 12
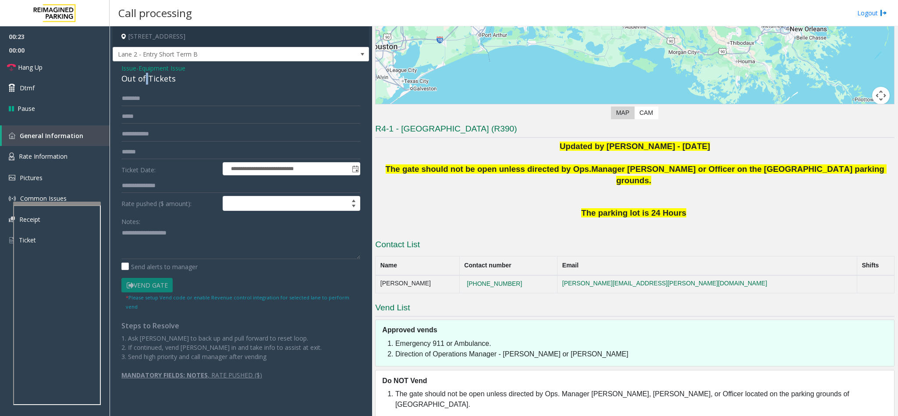
click at [145, 79] on div "Out of Tickets" at bounding box center [240, 79] width 239 height 12
click at [121, 231] on textarea at bounding box center [240, 242] width 239 height 33
click at [245, 235] on textarea at bounding box center [240, 242] width 239 height 33
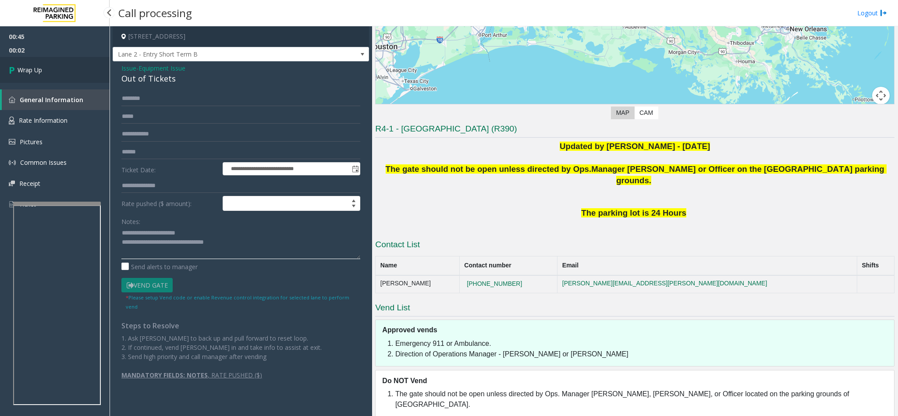
type textarea "**********"
click at [34, 75] on link "Wrap Up" at bounding box center [55, 70] width 110 height 26
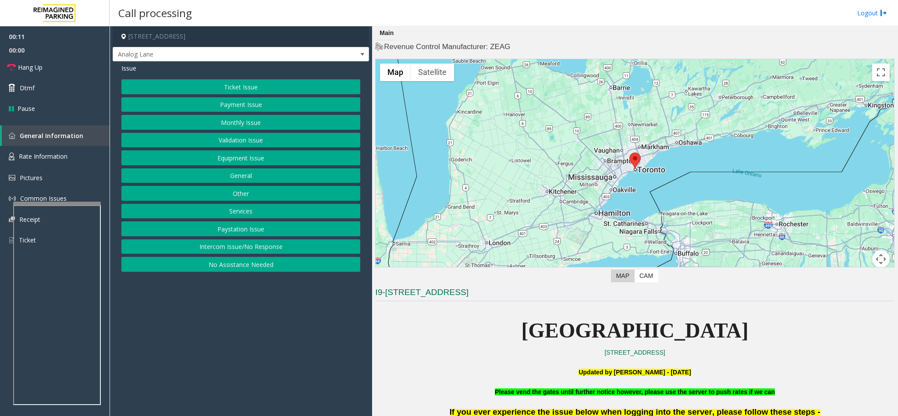
click at [240, 248] on button "Intercom Issue/No Response" at bounding box center [240, 246] width 239 height 15
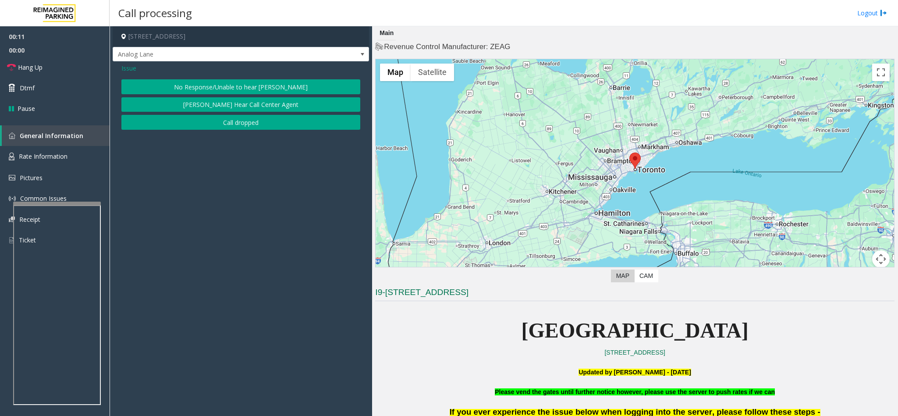
click at [189, 87] on button "No Response/Unable to hear [PERSON_NAME]" at bounding box center [240, 86] width 239 height 15
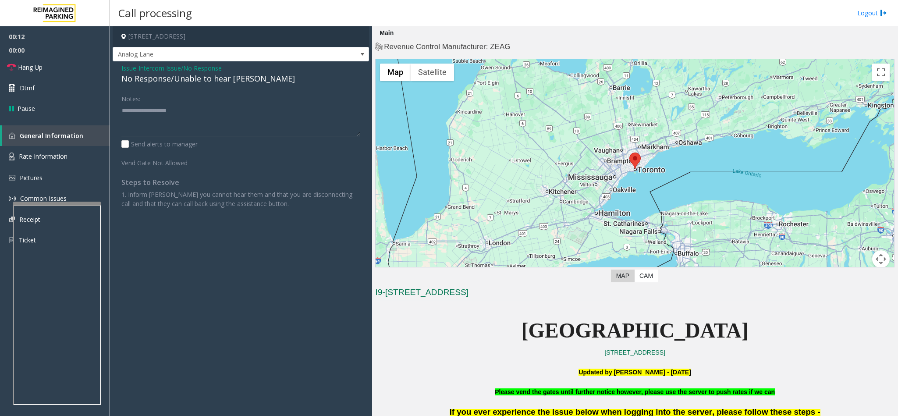
click at [163, 72] on span "Intercom Issue/No Response" at bounding box center [180, 68] width 83 height 9
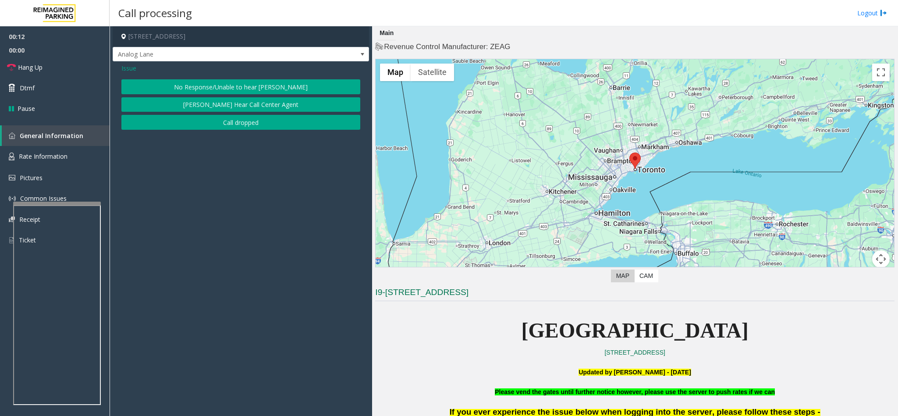
click at [185, 85] on button "No Response/Unable to hear [PERSON_NAME]" at bounding box center [240, 86] width 239 height 15
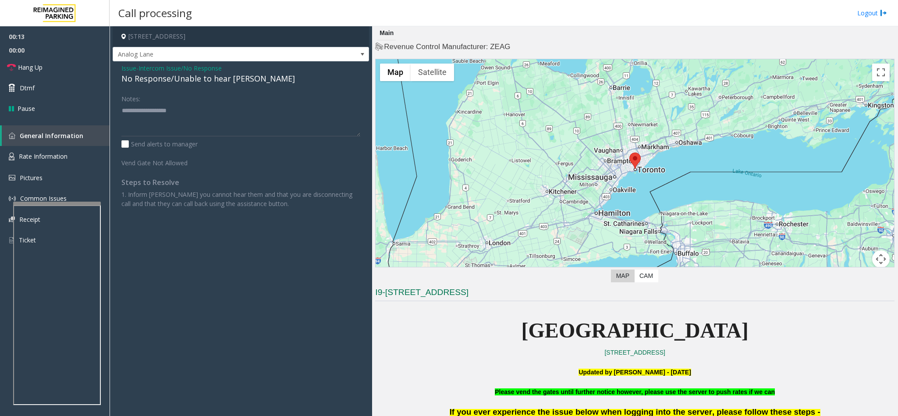
click at [149, 82] on div "No Response/Unable to hear [PERSON_NAME]" at bounding box center [240, 79] width 239 height 12
click at [246, 106] on textarea at bounding box center [240, 119] width 239 height 33
type textarea "**********"
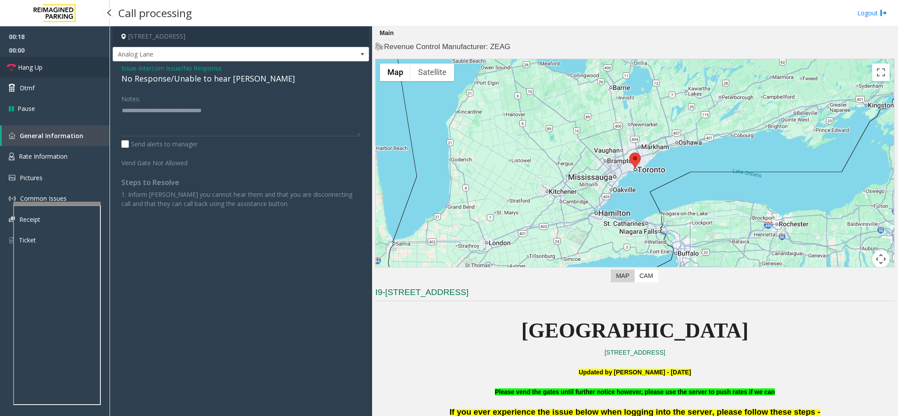
click at [38, 70] on span "Hang Up" at bounding box center [30, 67] width 25 height 9
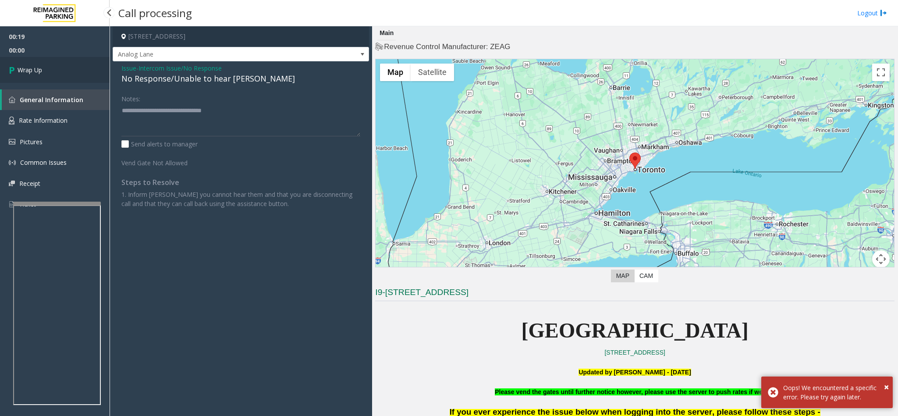
click at [51, 66] on link "Wrap Up" at bounding box center [55, 70] width 110 height 26
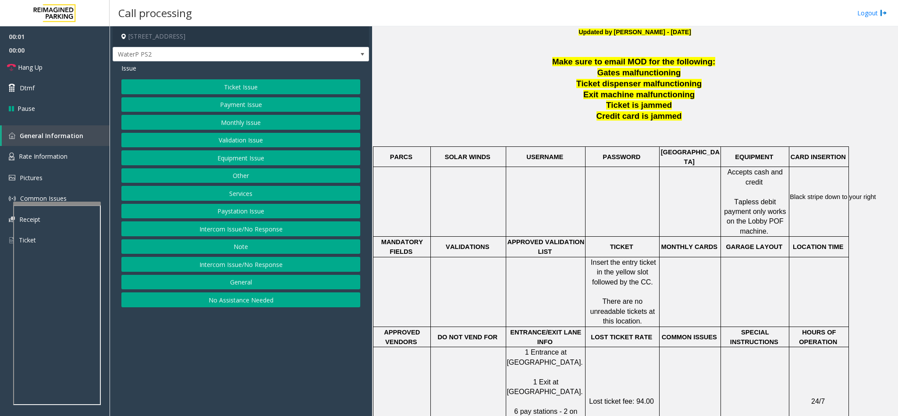
scroll to position [329, 0]
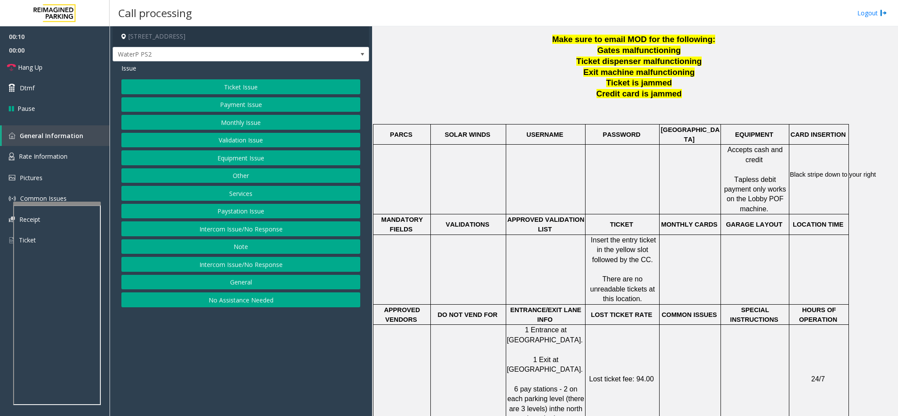
click at [232, 92] on button "Ticket Issue" at bounding box center [240, 86] width 239 height 15
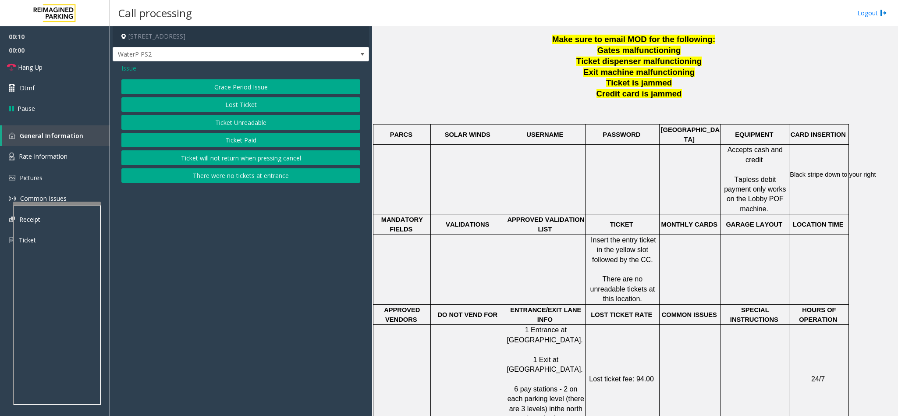
click at [235, 129] on button "Ticket Unreadable" at bounding box center [240, 122] width 239 height 15
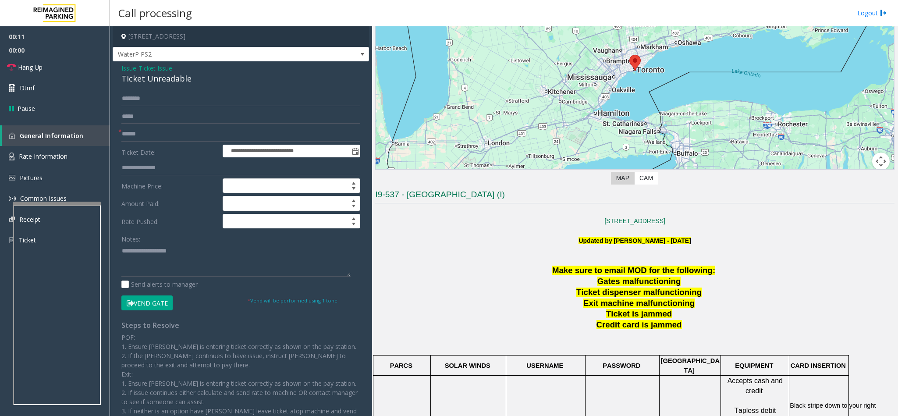
scroll to position [66, 0]
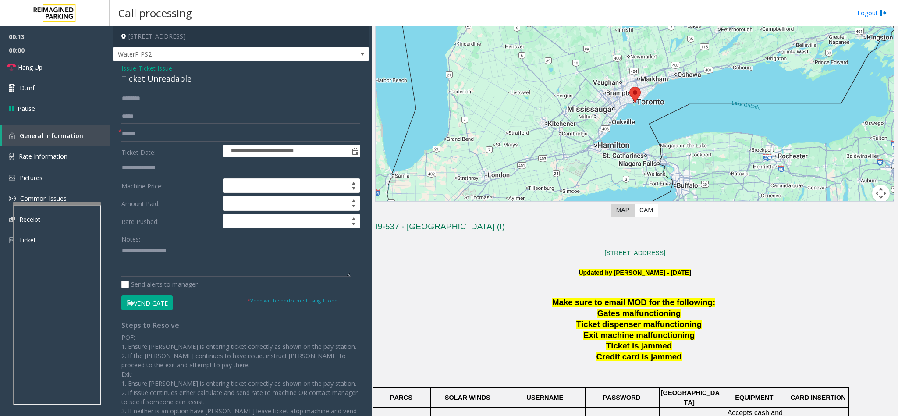
click at [140, 76] on div "Ticket Unreadable" at bounding box center [240, 79] width 239 height 12
click at [123, 253] on textarea at bounding box center [235, 260] width 229 height 33
type textarea "**********"
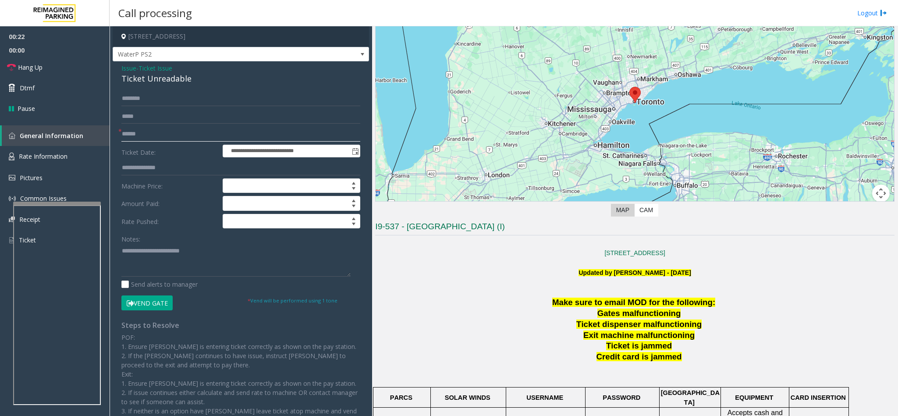
click at [140, 138] on input "text" at bounding box center [240, 134] width 239 height 15
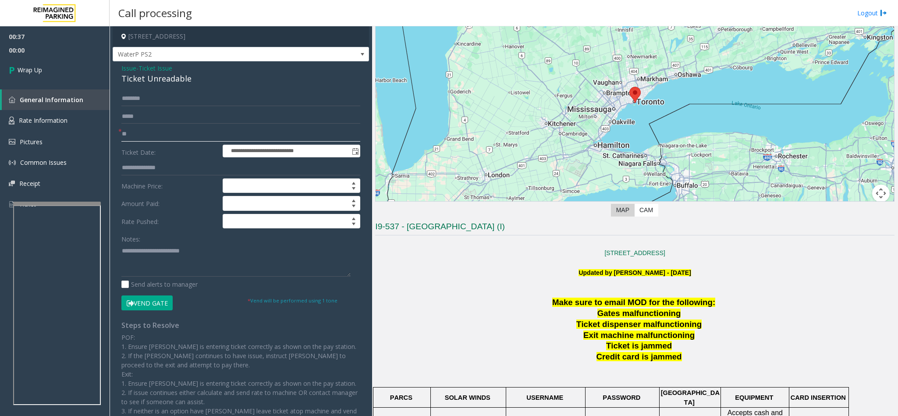
type input "**"
click at [202, 256] on textarea at bounding box center [235, 260] width 229 height 33
type textarea "**********"
click at [82, 69] on link "Wrap Up" at bounding box center [55, 70] width 110 height 26
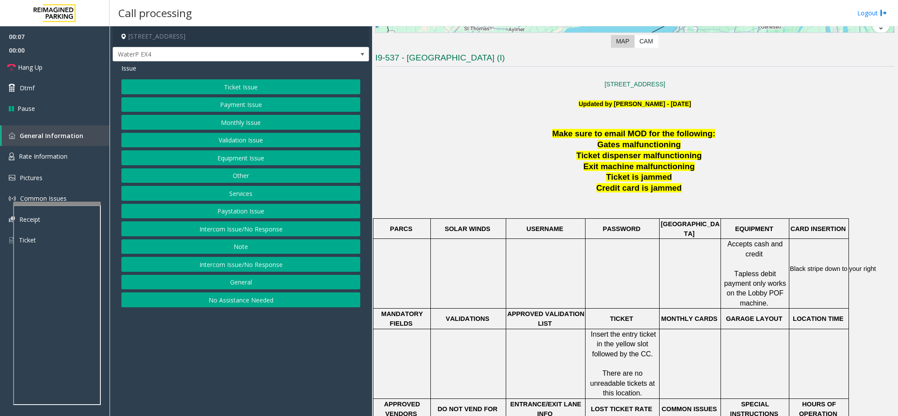
scroll to position [263, 0]
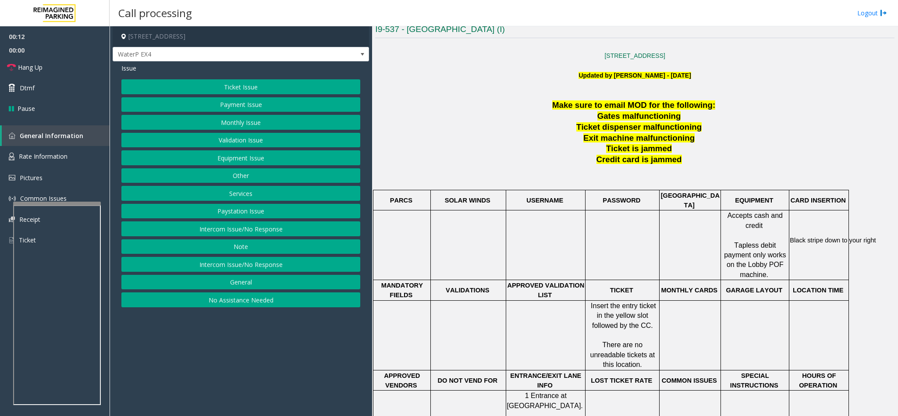
drag, startPoint x: 261, startPoint y: 302, endPoint x: 258, endPoint y: 244, distance: 57.9
click at [261, 302] on button "No Assistance Needed" at bounding box center [240, 299] width 239 height 15
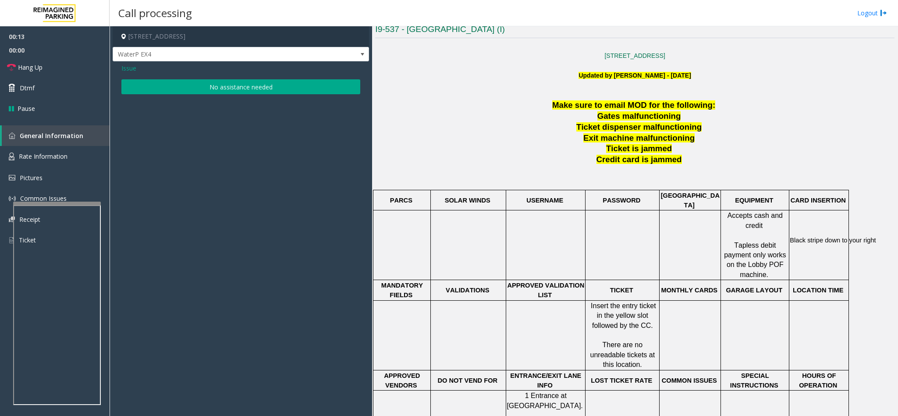
click at [209, 89] on button "No assistance needed" at bounding box center [240, 86] width 239 height 15
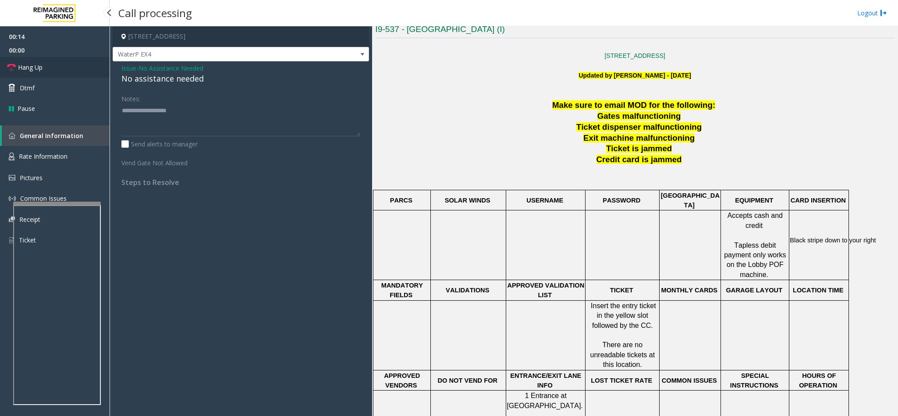
click at [83, 66] on link "Hang Up" at bounding box center [55, 67] width 110 height 21
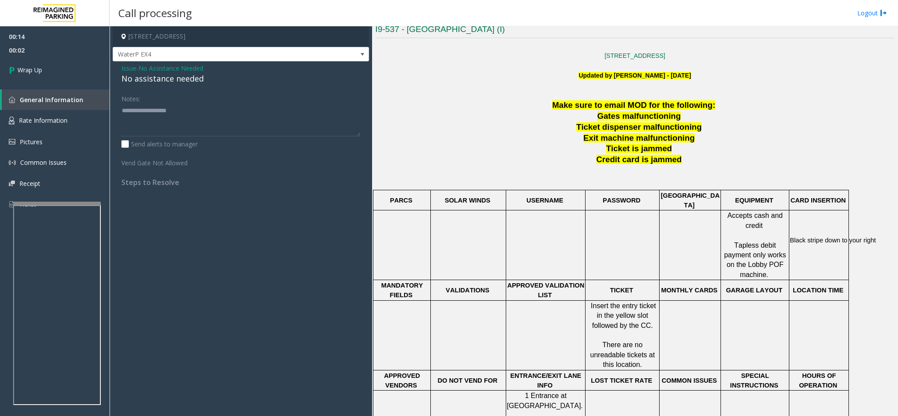
click at [148, 79] on div "No assistance needed" at bounding box center [240, 79] width 239 height 12
type textarea "**********"
click at [85, 72] on link "Wrap Up" at bounding box center [55, 70] width 110 height 26
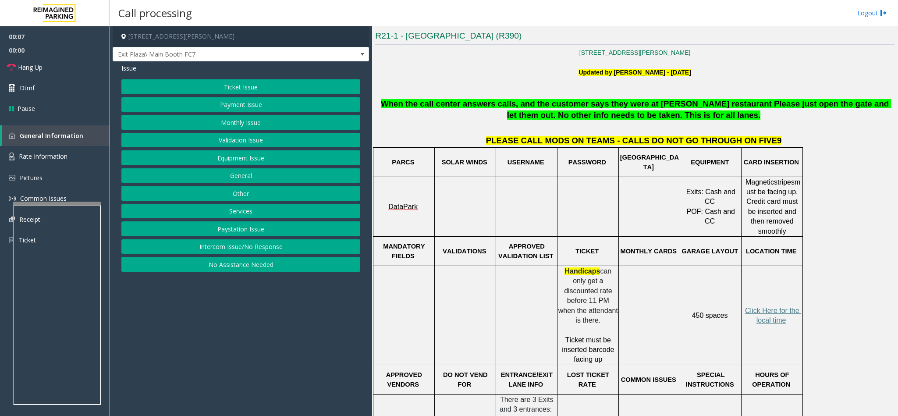
scroll to position [263, 0]
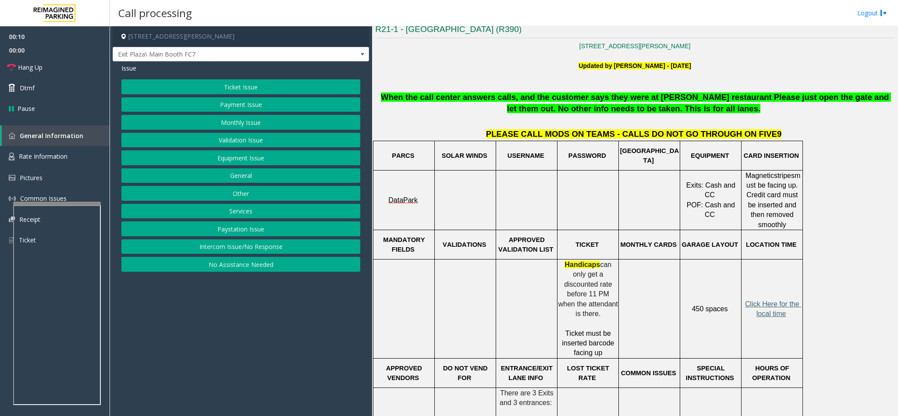
click at [778, 300] on span "Click Here for the local time" at bounding box center [773, 308] width 56 height 17
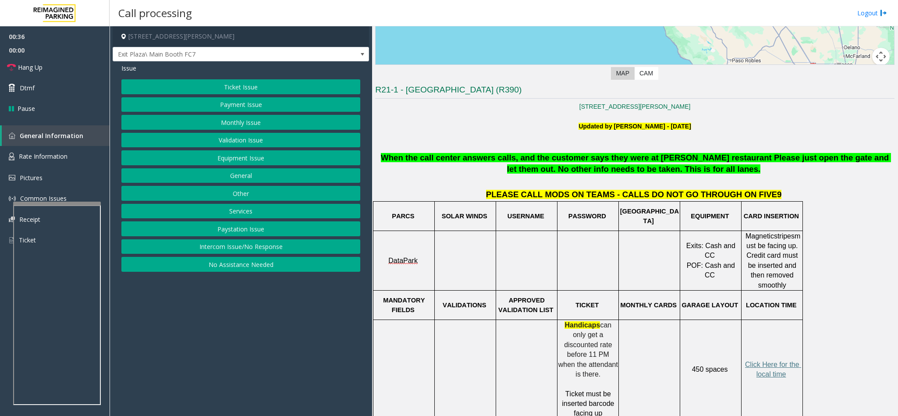
scroll to position [197, 0]
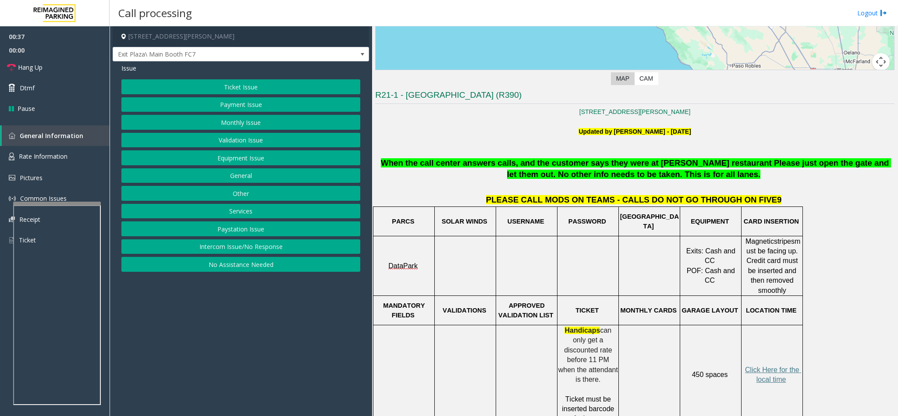
click at [207, 83] on button "Ticket Issue" at bounding box center [240, 86] width 239 height 15
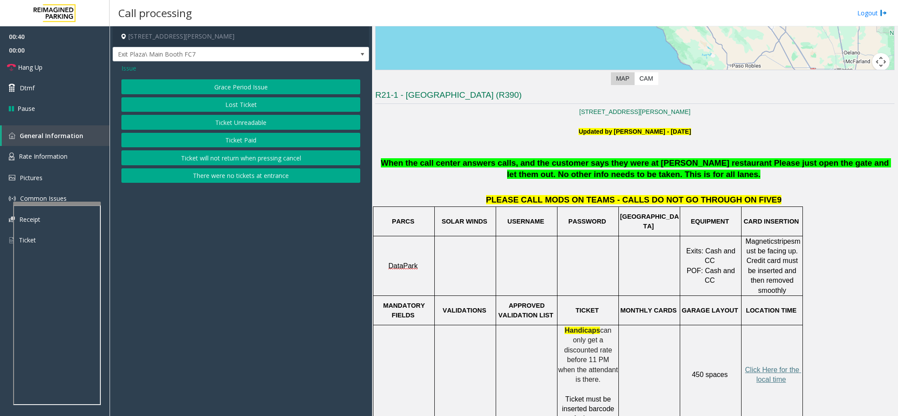
click at [220, 125] on button "Ticket Unreadable" at bounding box center [240, 122] width 239 height 15
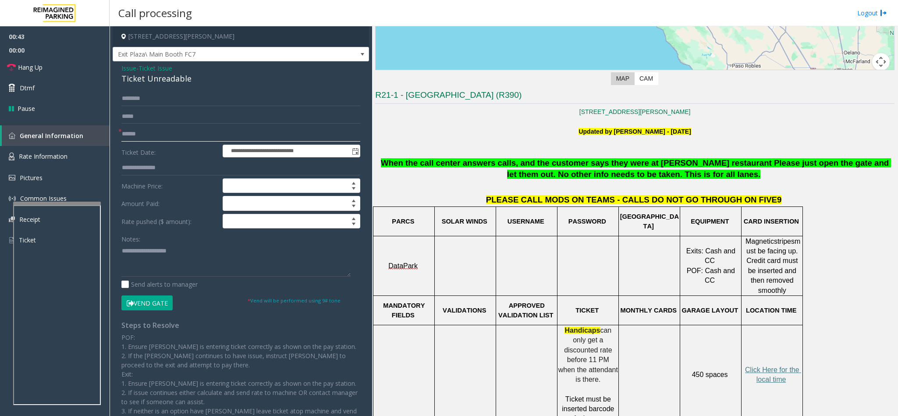
click at [137, 135] on input "text" at bounding box center [240, 134] width 239 height 15
click at [138, 80] on div "Ticket Unreadable" at bounding box center [240, 79] width 239 height 12
type textarea "**********"
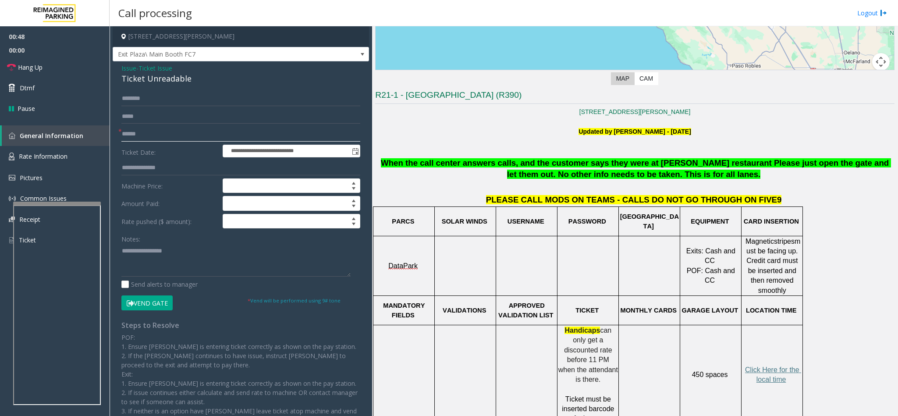
click at [164, 135] on input "text" at bounding box center [240, 134] width 239 height 15
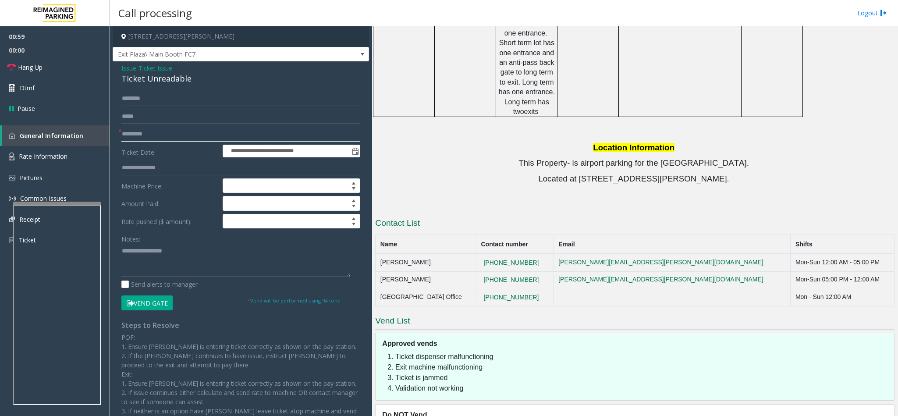
scroll to position [810, 0]
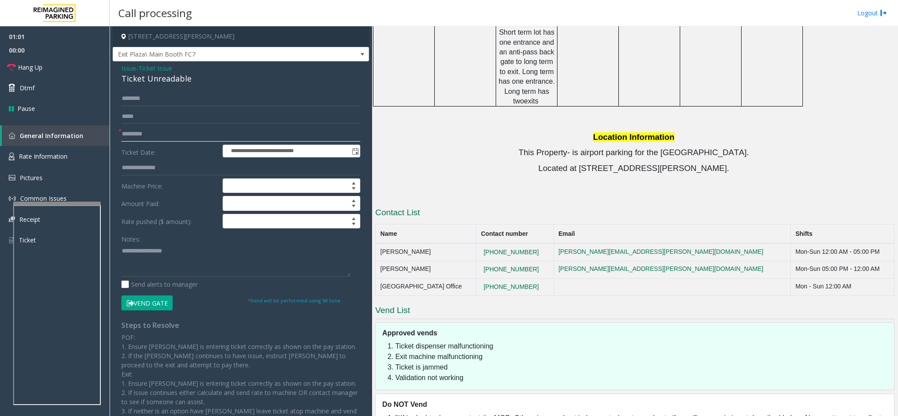
type input "*********"
click at [153, 299] on button "Vend Gate" at bounding box center [146, 303] width 51 height 15
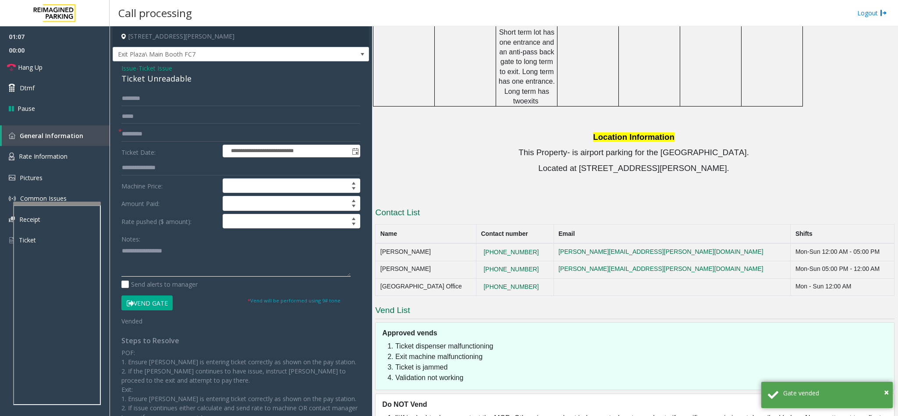
click at [121, 253] on textarea at bounding box center [235, 260] width 229 height 33
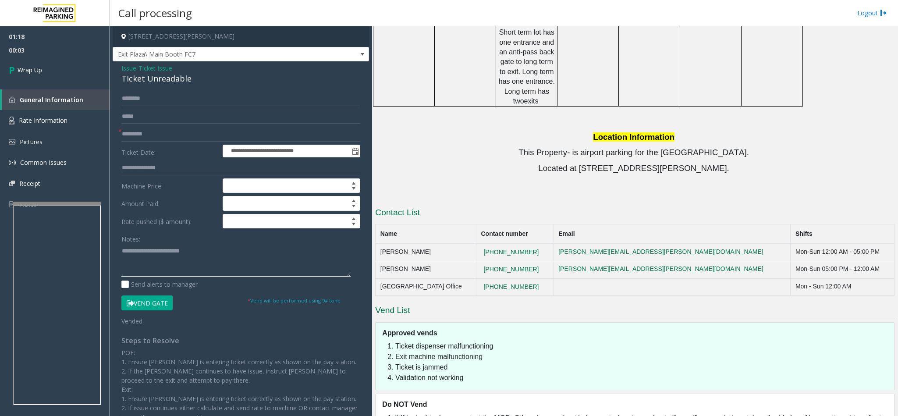
click at [231, 260] on textarea at bounding box center [235, 260] width 229 height 33
type textarea "**********"
click at [56, 68] on link "Wrap Up" at bounding box center [55, 70] width 110 height 26
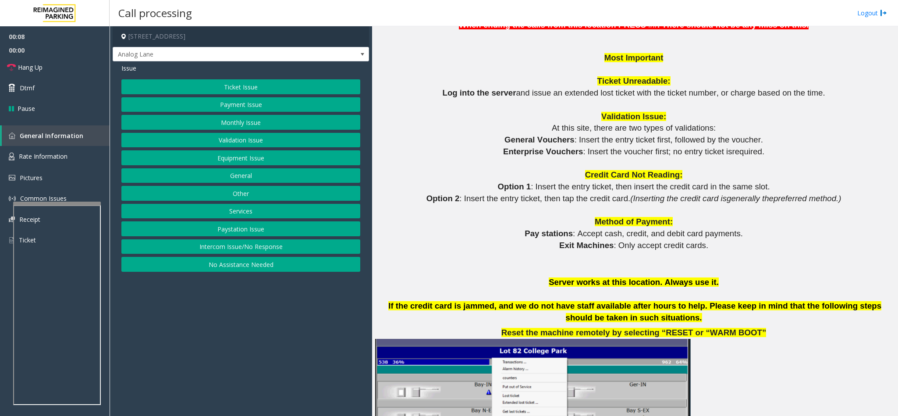
scroll to position [789, 0]
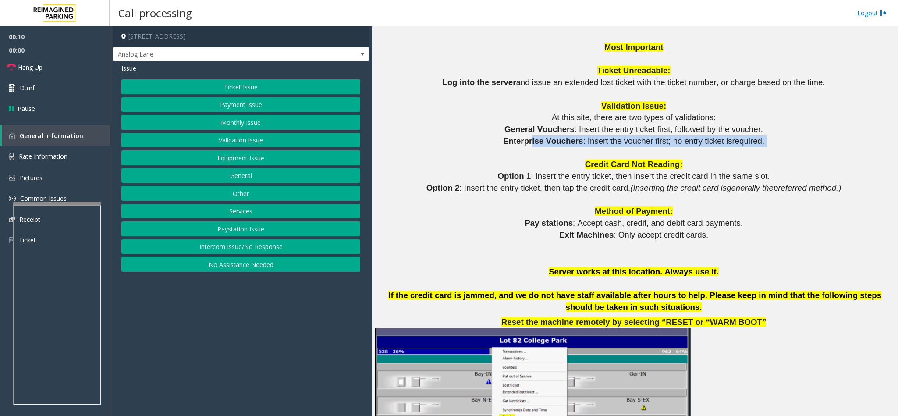
drag, startPoint x: 535, startPoint y: 131, endPoint x: 846, endPoint y: 133, distance: 310.9
click at [846, 135] on p "Enterprise Vouchers : Insert the voucher first; no entry ticket is required ." at bounding box center [635, 141] width 520 height 12
click at [228, 144] on button "Validation Issue" at bounding box center [240, 140] width 239 height 15
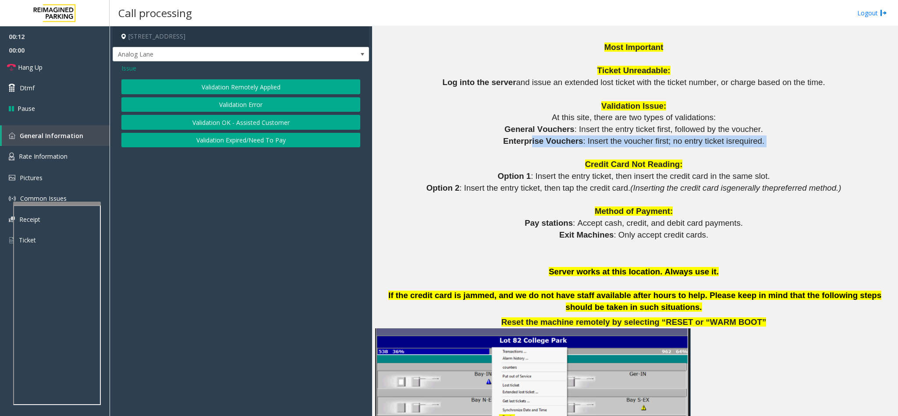
click at [214, 100] on button "Validation Error" at bounding box center [240, 104] width 239 height 15
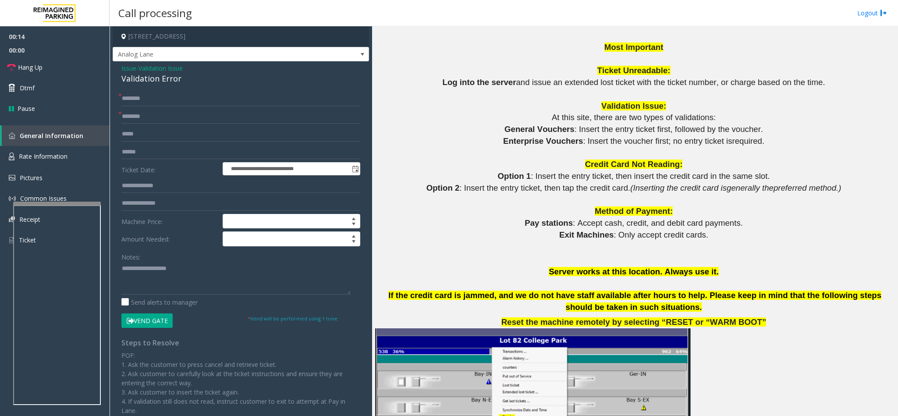
click at [149, 78] on div "Validation Error" at bounding box center [240, 79] width 239 height 12
type textarea "**********"
drag, startPoint x: 543, startPoint y: 129, endPoint x: 509, endPoint y: 129, distance: 34.2
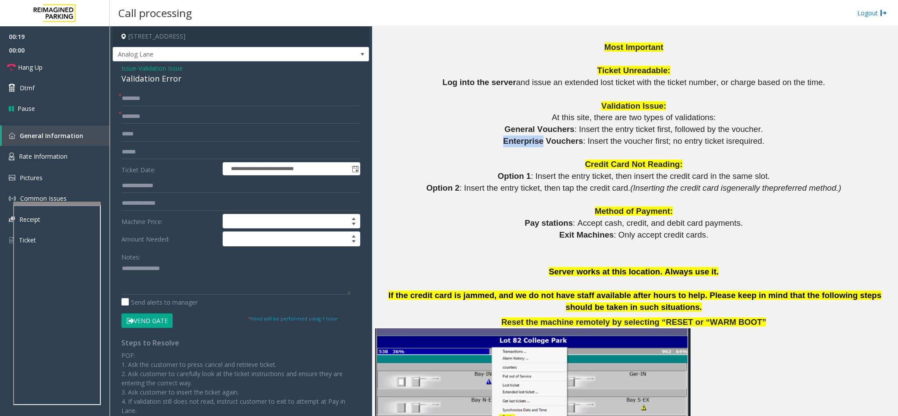
click at [509, 136] on span "Enterprise Vouchers" at bounding box center [543, 140] width 80 height 9
copy span "Enterprise"
click at [139, 111] on input "text" at bounding box center [240, 116] width 239 height 15
paste input "**********"
type input "**********"
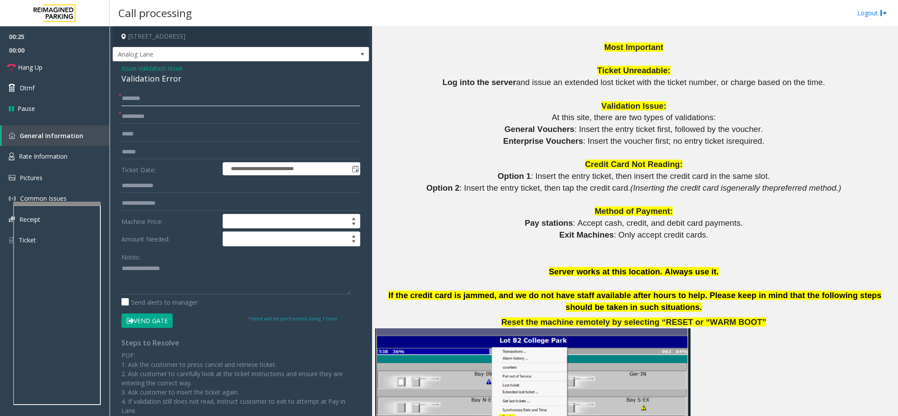
click at [129, 97] on input "text" at bounding box center [240, 98] width 239 height 15
type input "******"
click at [139, 155] on input "text" at bounding box center [240, 152] width 239 height 15
type input "******"
click at [142, 182] on input "text" at bounding box center [240, 185] width 239 height 15
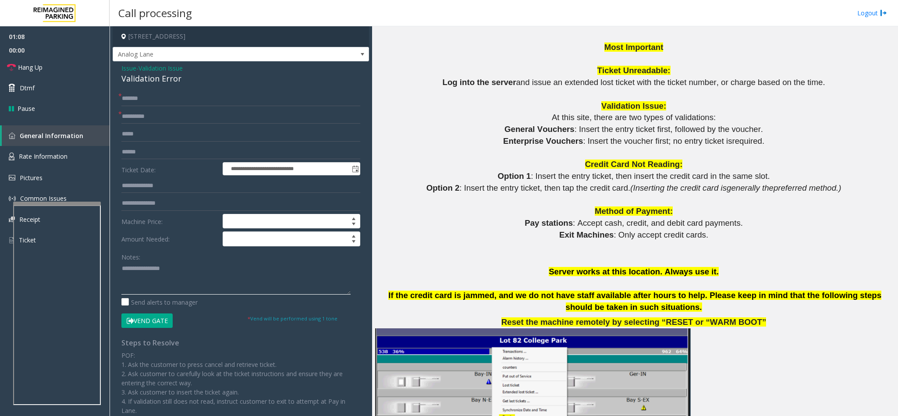
click at [124, 274] on textarea at bounding box center [235, 278] width 229 height 33
click at [150, 321] on button "Vend Gate" at bounding box center [146, 320] width 51 height 15
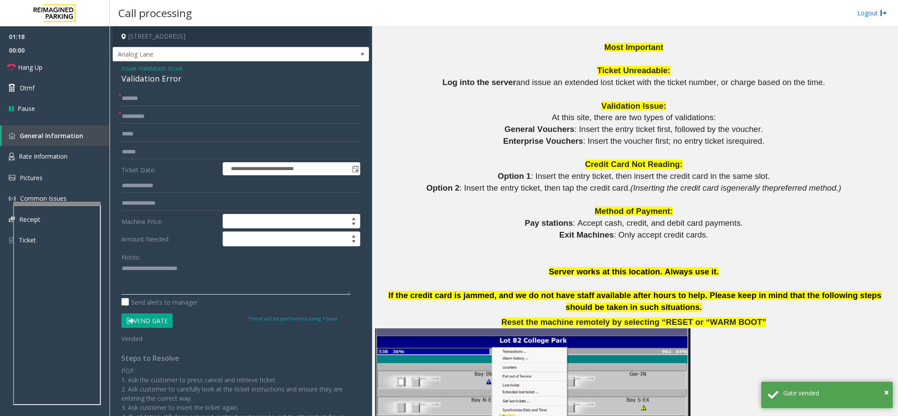
click at [231, 267] on textarea at bounding box center [235, 278] width 229 height 33
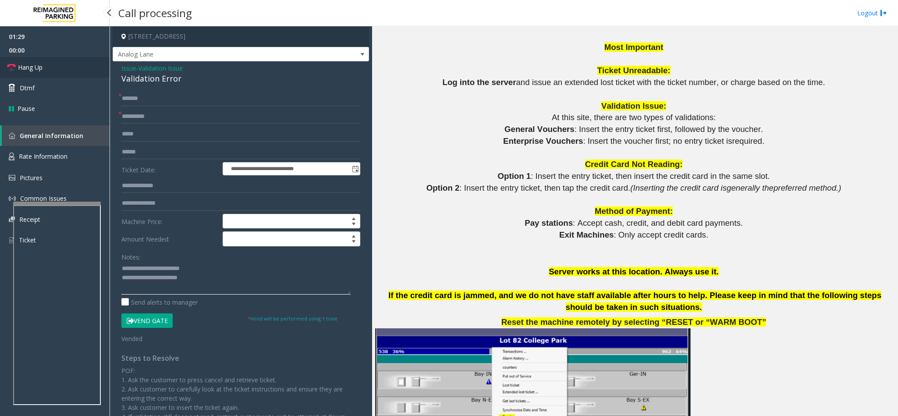
type textarea "**********"
click at [61, 74] on link "Hang Up" at bounding box center [55, 67] width 110 height 21
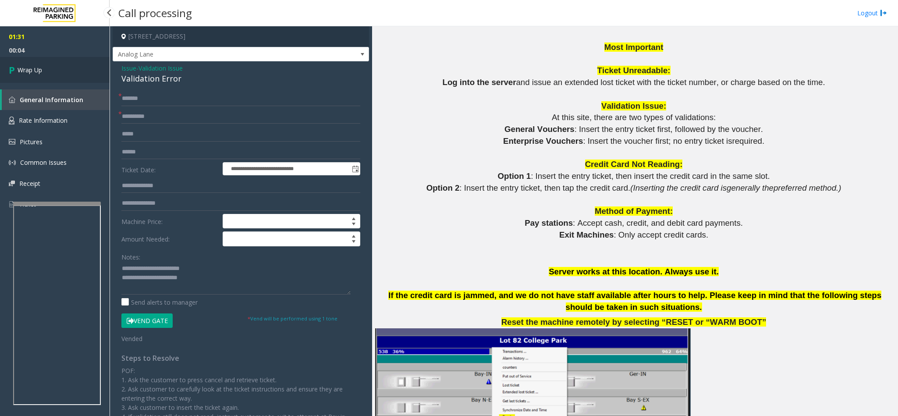
click at [61, 74] on link "Wrap Up" at bounding box center [55, 70] width 110 height 26
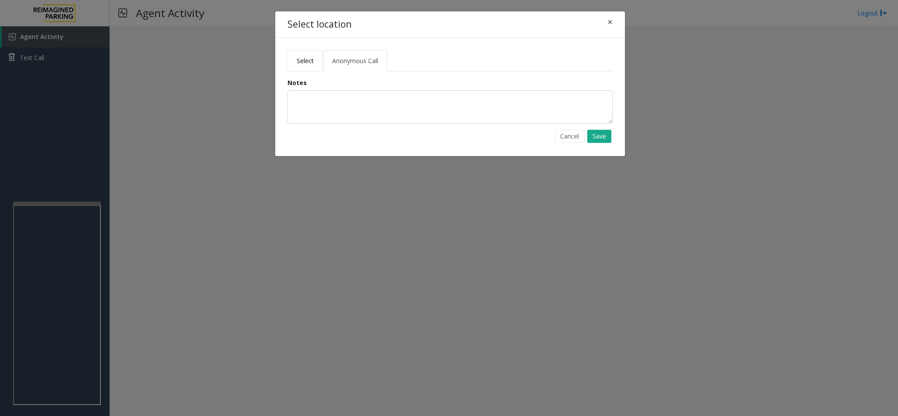
click at [303, 62] on span "Select" at bounding box center [305, 61] width 17 height 8
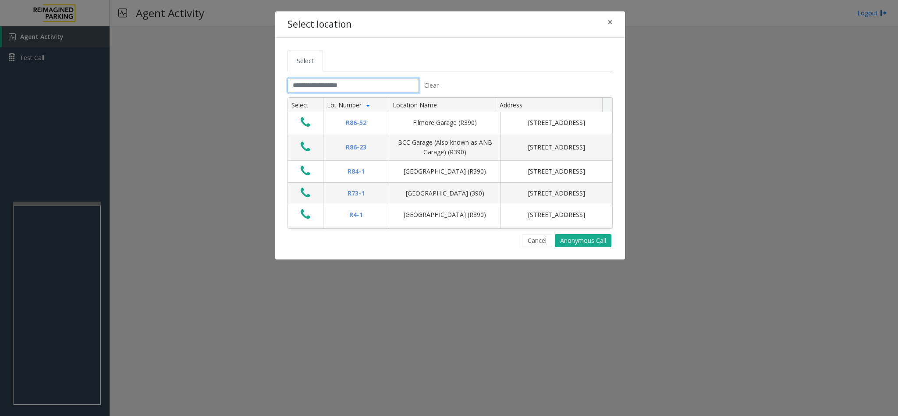
click at [308, 85] on input "text" at bounding box center [354, 85] width 132 height 15
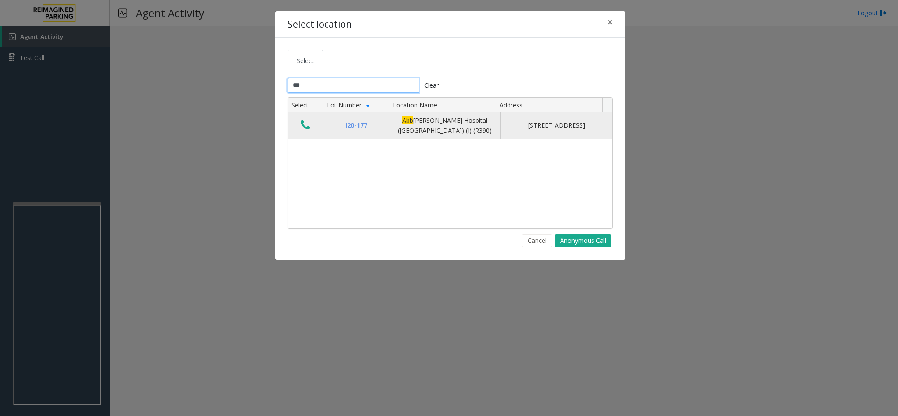
type input "***"
click at [309, 128] on icon "Data table" at bounding box center [306, 125] width 10 height 12
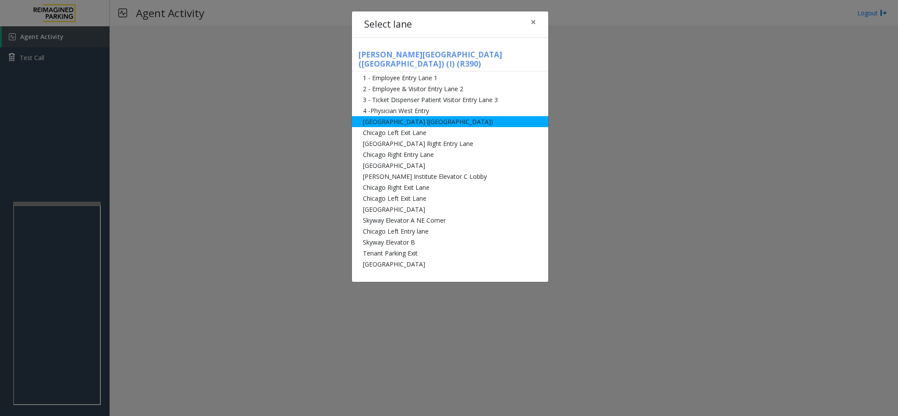
click at [392, 116] on li "[GEOGRAPHIC_DATA] ([GEOGRAPHIC_DATA])" at bounding box center [450, 121] width 196 height 11
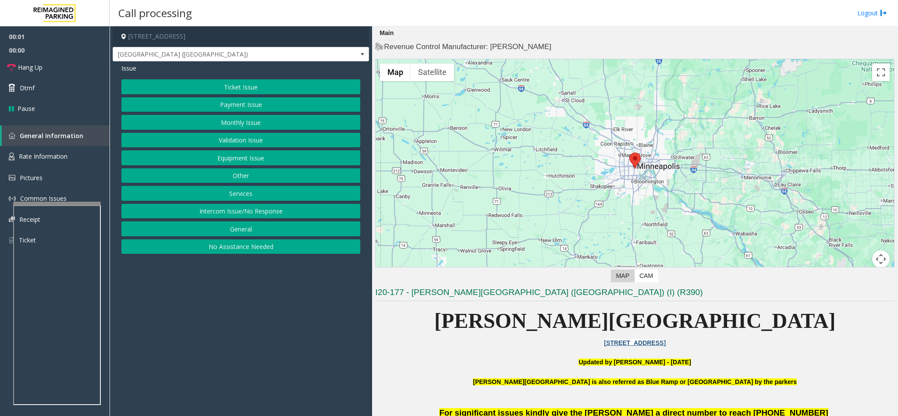
click at [237, 164] on button "Equipment Issue" at bounding box center [240, 157] width 239 height 15
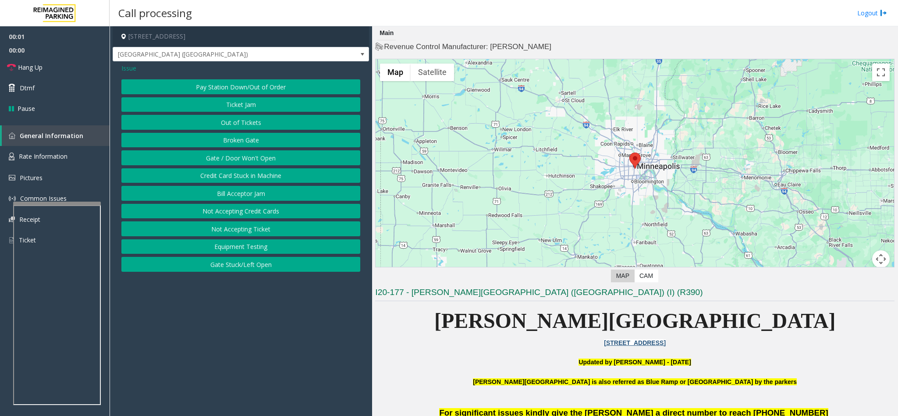
click at [237, 120] on button "Out of Tickets" at bounding box center [240, 122] width 239 height 15
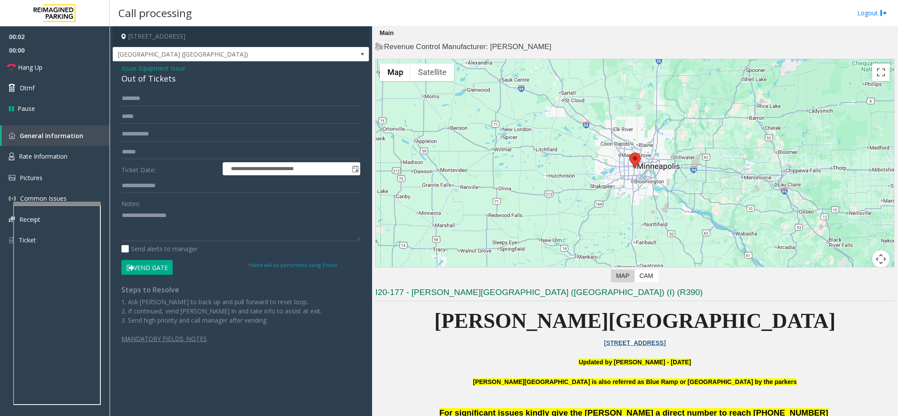
click at [162, 266] on button "Vend Gate" at bounding box center [146, 267] width 51 height 15
click at [137, 79] on div "Out of Tickets" at bounding box center [240, 79] width 239 height 12
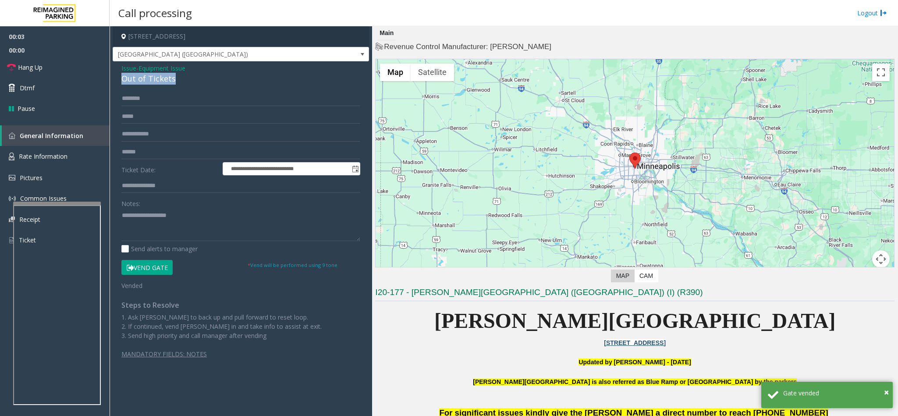
click at [137, 79] on div "Out of Tickets" at bounding box center [240, 79] width 239 height 12
click at [122, 216] on textarea at bounding box center [240, 224] width 239 height 33
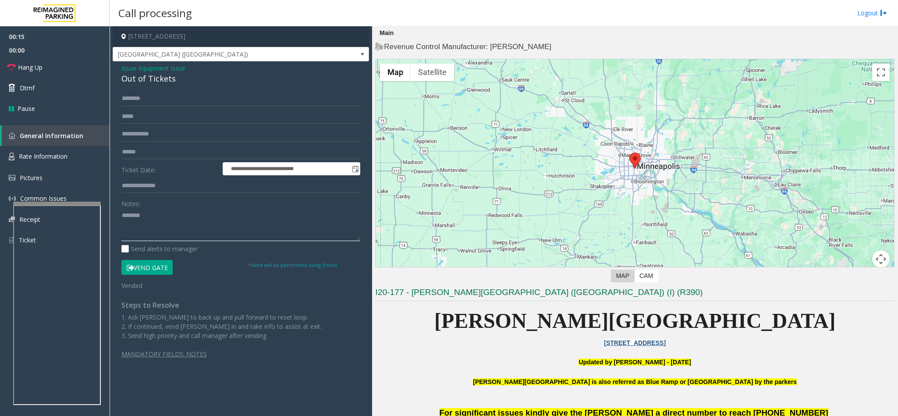
click at [193, 217] on textarea at bounding box center [240, 224] width 239 height 33
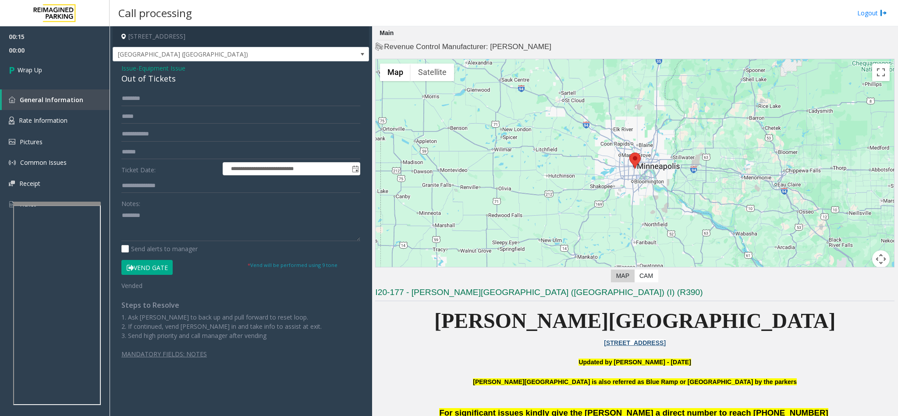
click at [135, 74] on div "Out of Tickets" at bounding box center [240, 79] width 239 height 12
click at [195, 220] on textarea at bounding box center [240, 224] width 239 height 33
type textarea "**********"
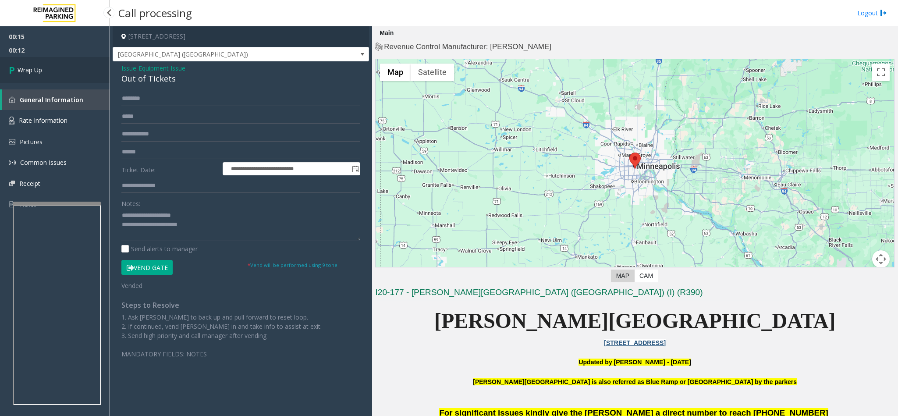
click at [54, 77] on link "Wrap Up" at bounding box center [55, 70] width 110 height 26
